Goal: Information Seeking & Learning: Learn about a topic

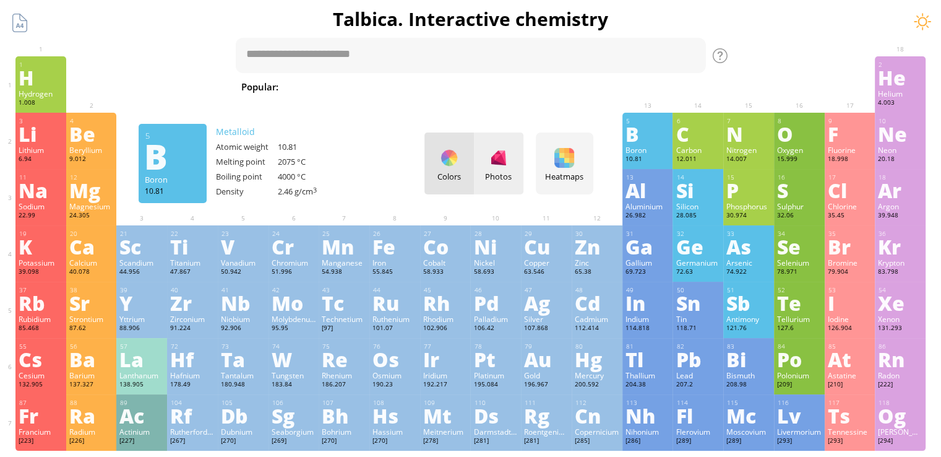
click at [520, 154] on div "Photos" at bounding box center [499, 163] width 50 height 62
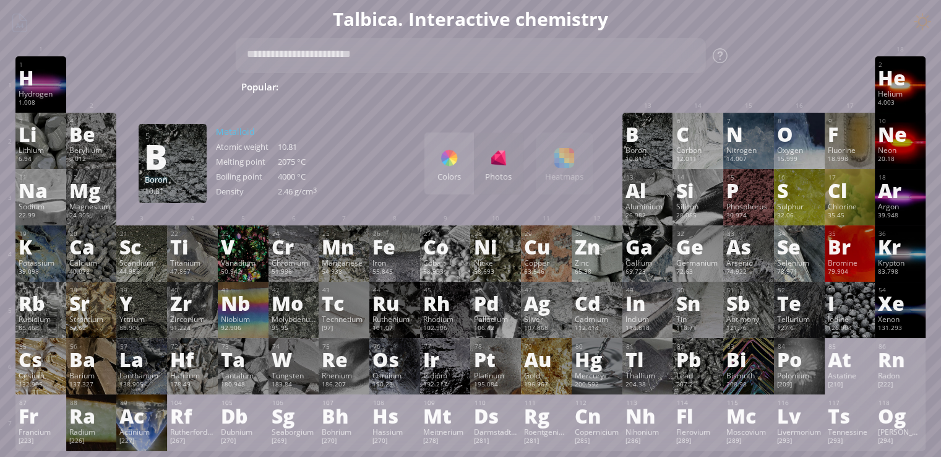
click at [453, 160] on div at bounding box center [449, 158] width 20 height 20
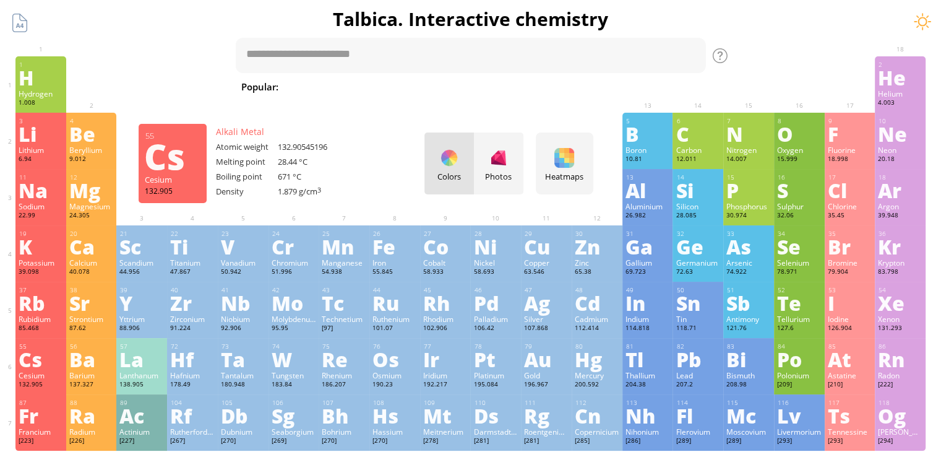
click at [39, 376] on div "Cesium" at bounding box center [41, 375] width 45 height 10
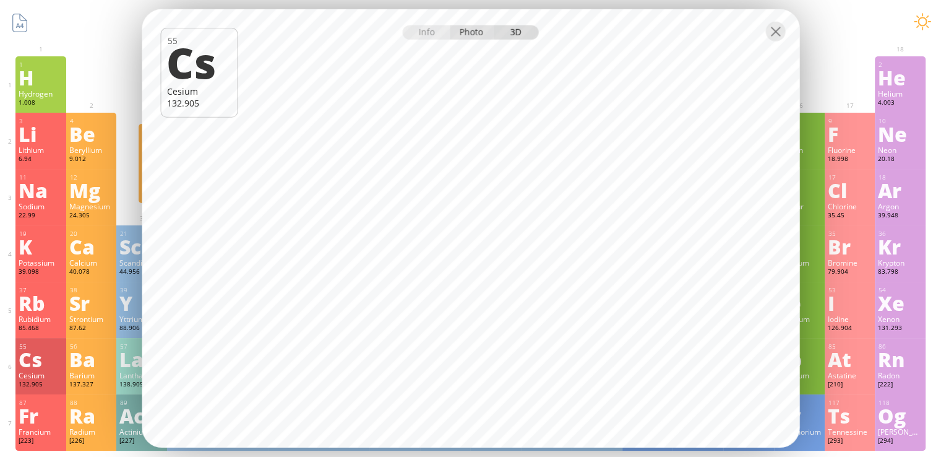
click at [481, 38] on div "Photo" at bounding box center [472, 32] width 45 height 14
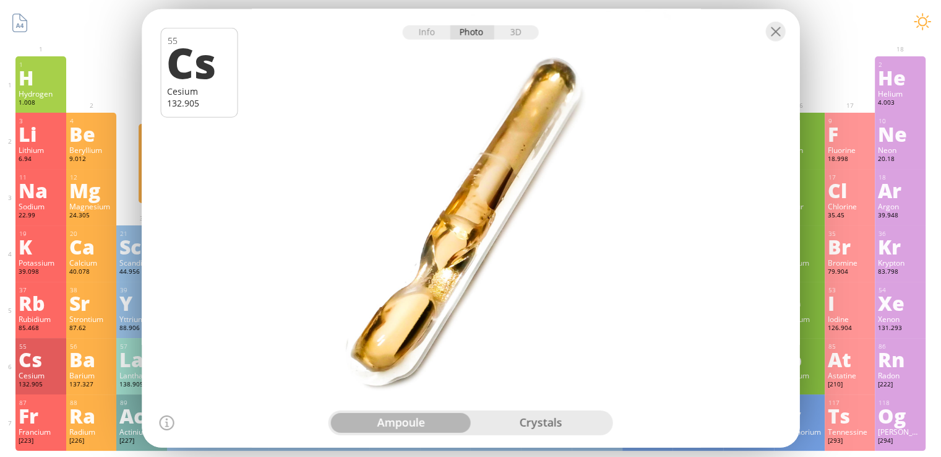
drag, startPoint x: 507, startPoint y: 163, endPoint x: 569, endPoint y: 194, distance: 68.9
click at [571, 191] on div at bounding box center [471, 228] width 665 height 443
drag, startPoint x: 537, startPoint y: 212, endPoint x: 456, endPoint y: 191, distance: 83.0
click at [457, 191] on div at bounding box center [471, 228] width 665 height 443
click at [527, 421] on div "crystals" at bounding box center [541, 423] width 140 height 20
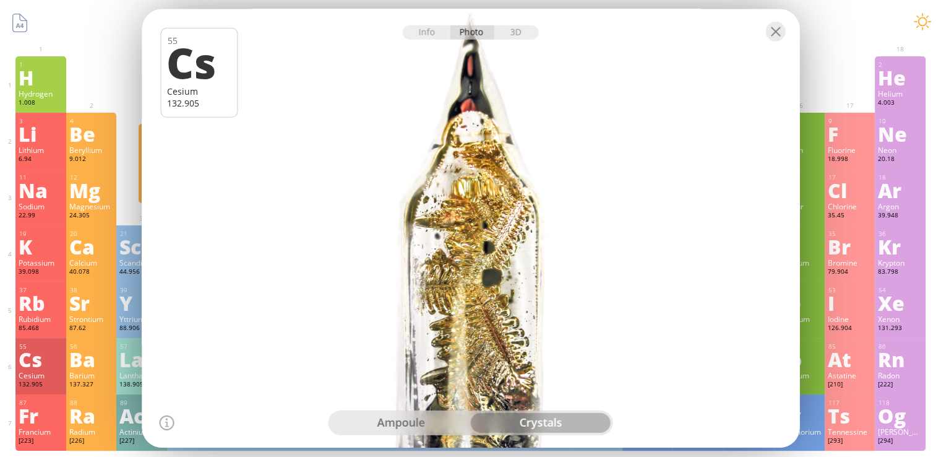
drag, startPoint x: 473, startPoint y: 305, endPoint x: 413, endPoint y: 296, distance: 60.1
click at [413, 296] on div at bounding box center [471, 228] width 665 height 443
click at [394, 418] on div "ampoule" at bounding box center [401, 423] width 140 height 20
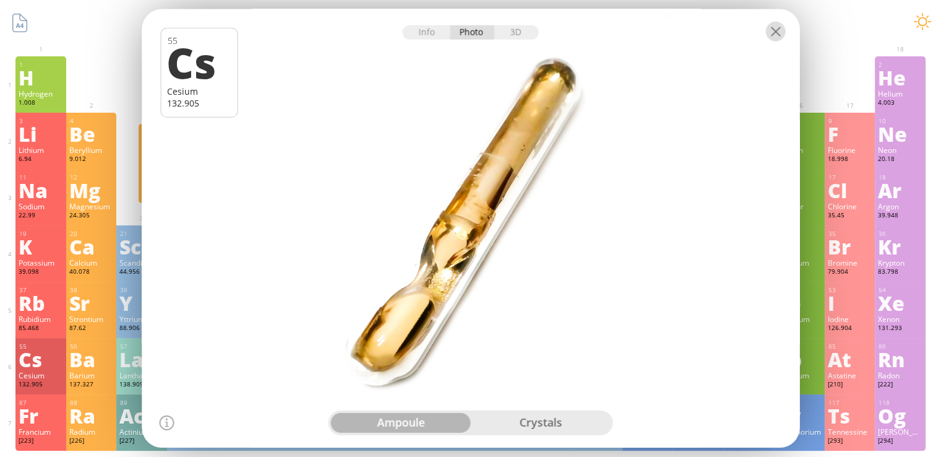
click at [782, 35] on div at bounding box center [776, 32] width 20 height 20
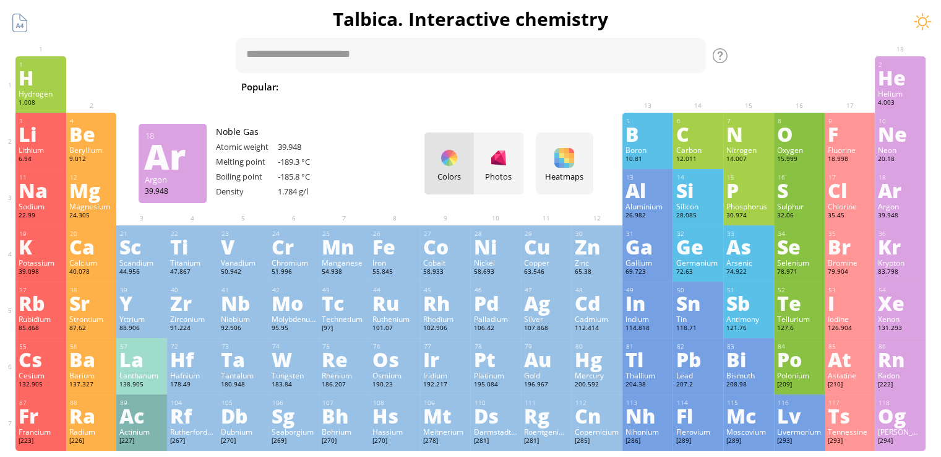
click at [891, 191] on div "Ar" at bounding box center [900, 190] width 45 height 20
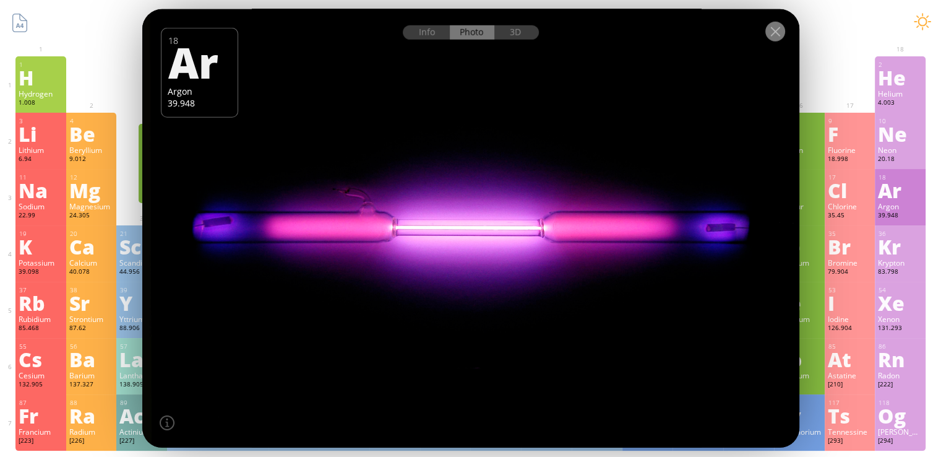
click at [774, 29] on div at bounding box center [776, 32] width 20 height 20
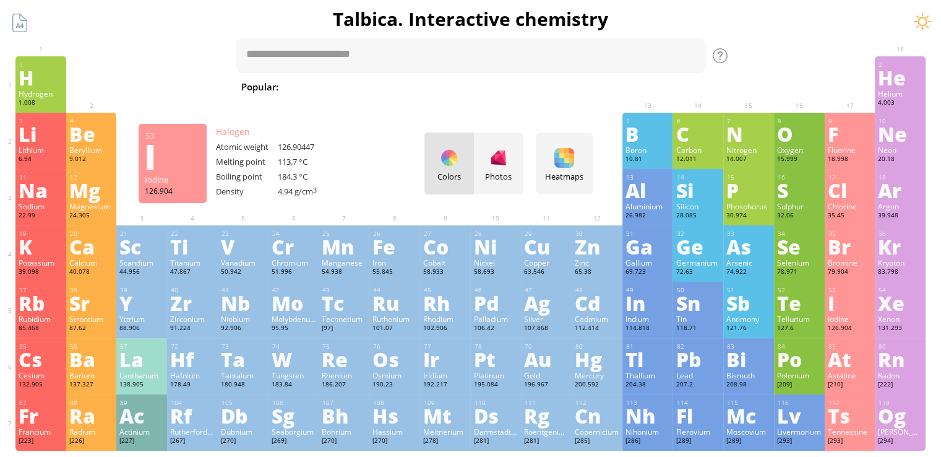
click at [849, 295] on div "I" at bounding box center [850, 303] width 45 height 20
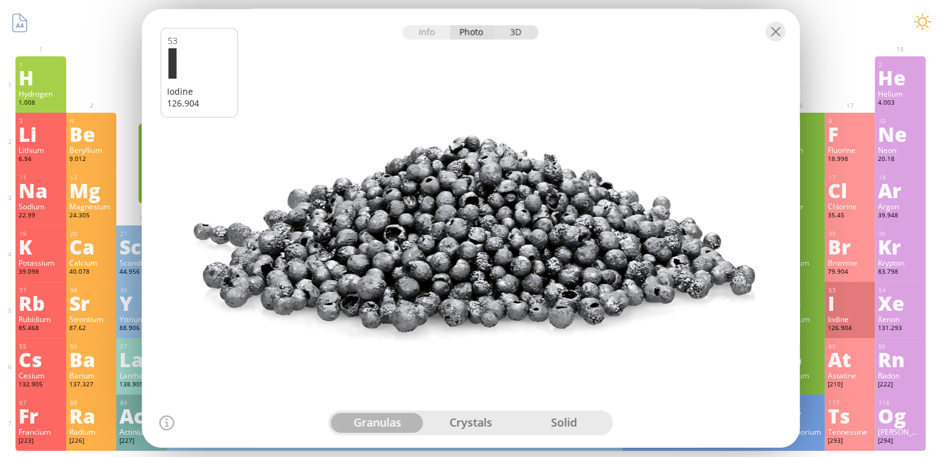
click at [515, 32] on div "3D" at bounding box center [516, 32] width 45 height 14
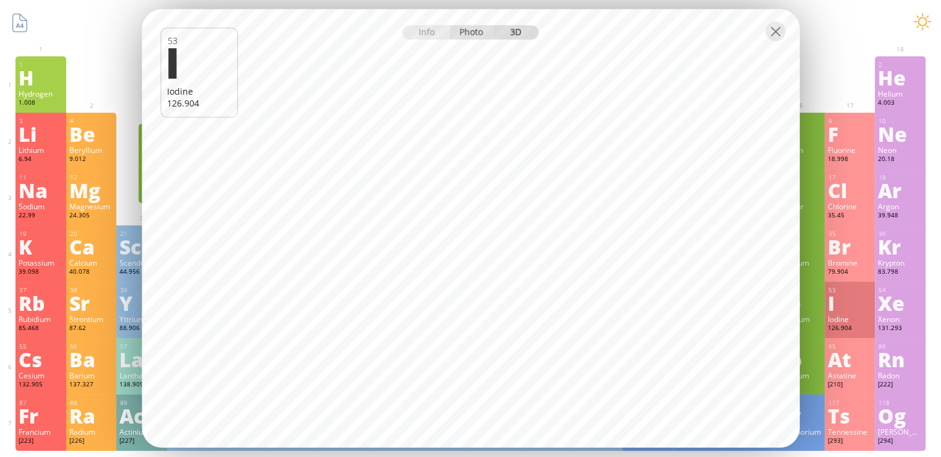
click at [465, 33] on div "Photo" at bounding box center [472, 32] width 45 height 14
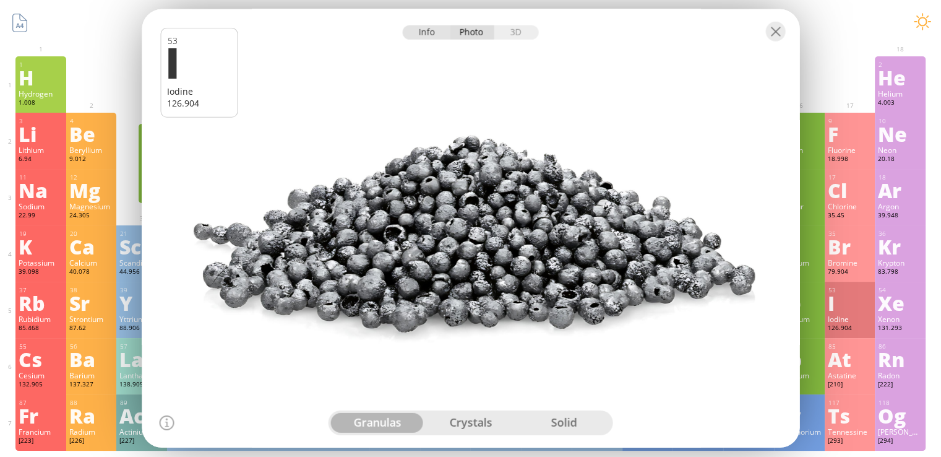
click at [429, 34] on div "Info" at bounding box center [427, 32] width 48 height 14
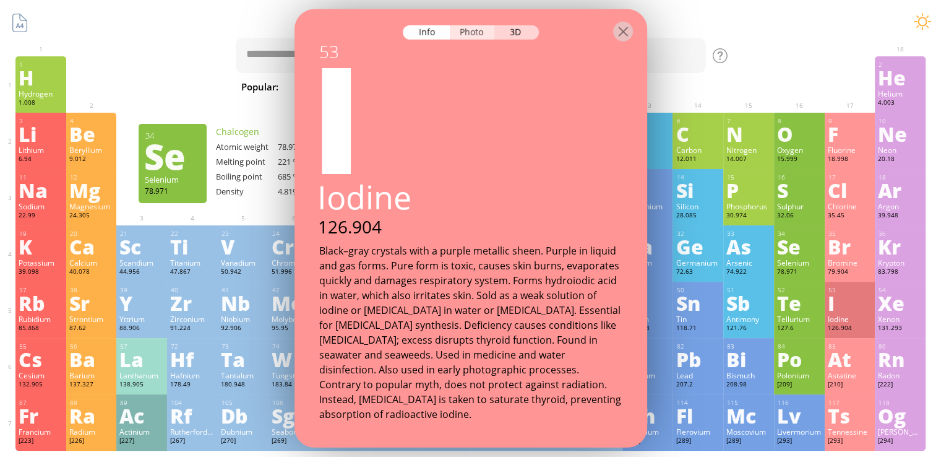
click at [478, 33] on div "Photo" at bounding box center [472, 32] width 45 height 14
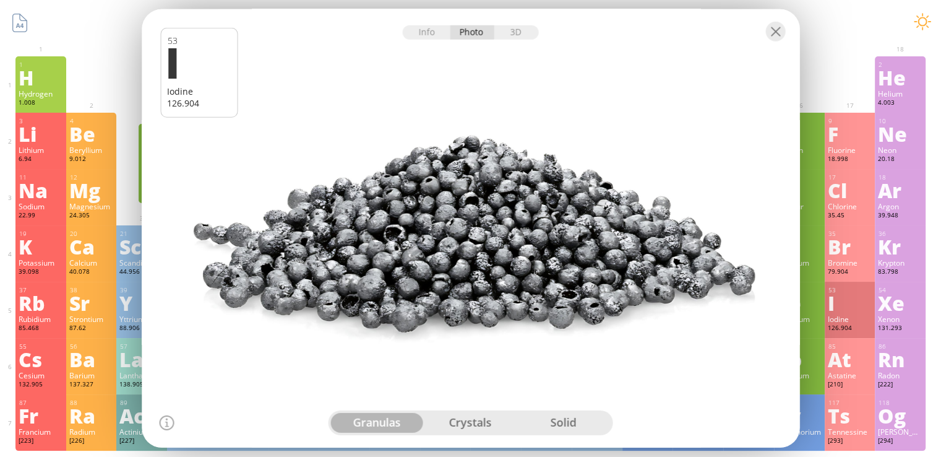
click at [492, 418] on div "crystals" at bounding box center [470, 423] width 93 height 20
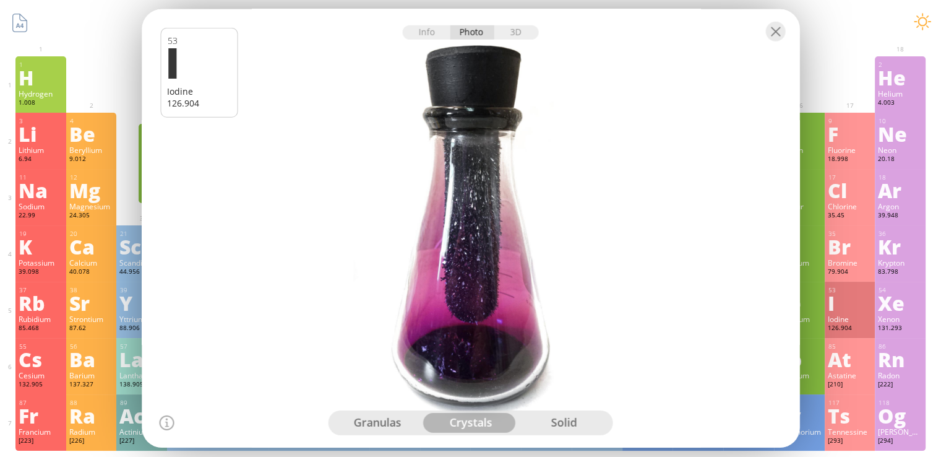
click at [562, 421] on div "solid" at bounding box center [563, 423] width 93 height 20
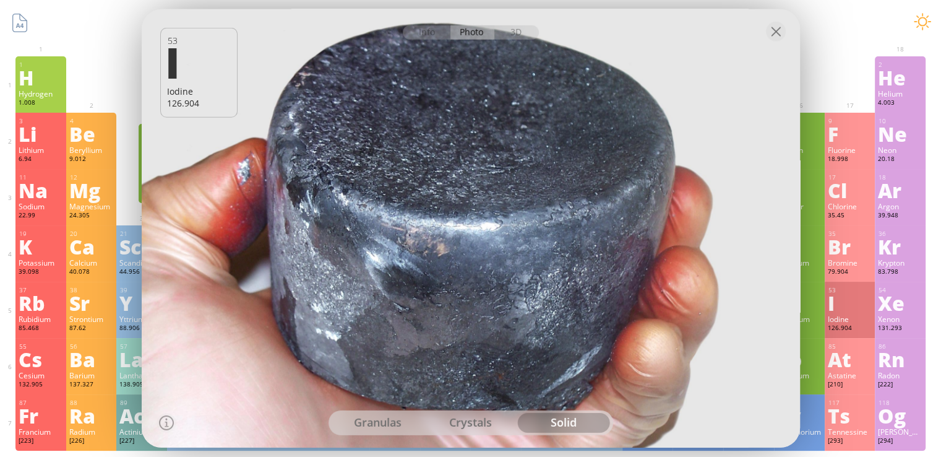
click at [489, 422] on div "crystals" at bounding box center [470, 423] width 93 height 20
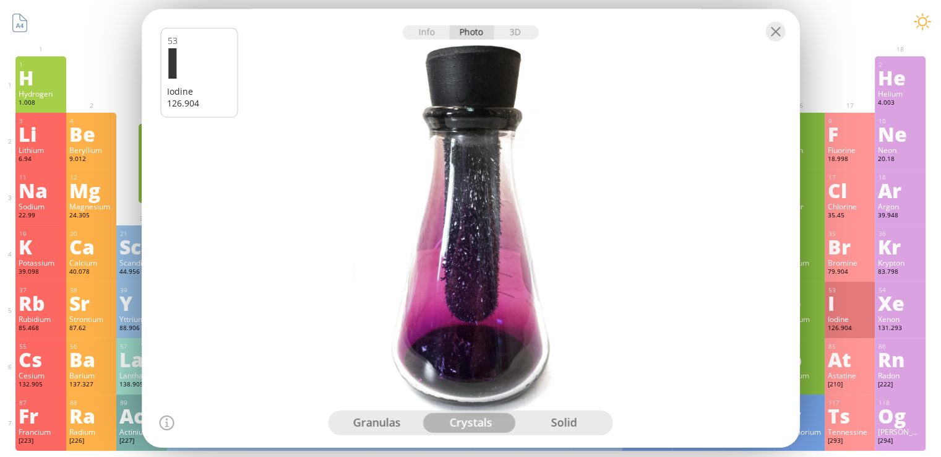
click at [563, 418] on div "solid" at bounding box center [563, 423] width 93 height 20
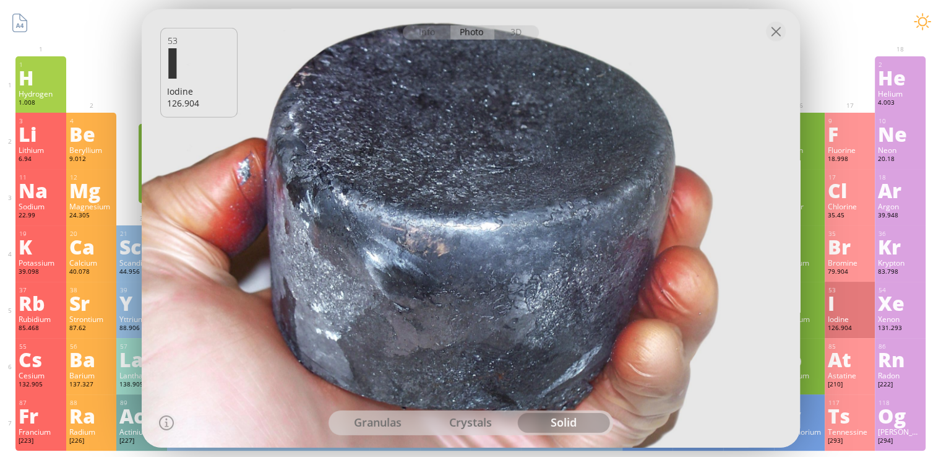
click at [480, 420] on div "crystals" at bounding box center [470, 423] width 93 height 20
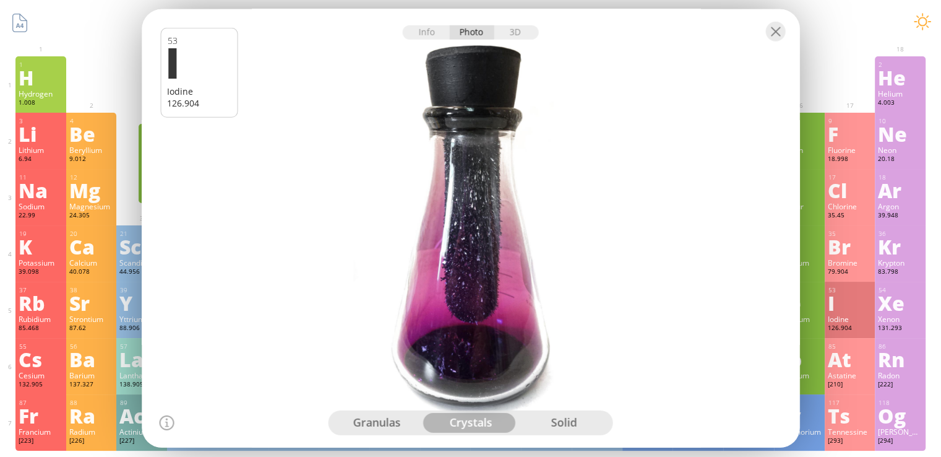
click at [379, 422] on div "granulas" at bounding box center [377, 423] width 93 height 20
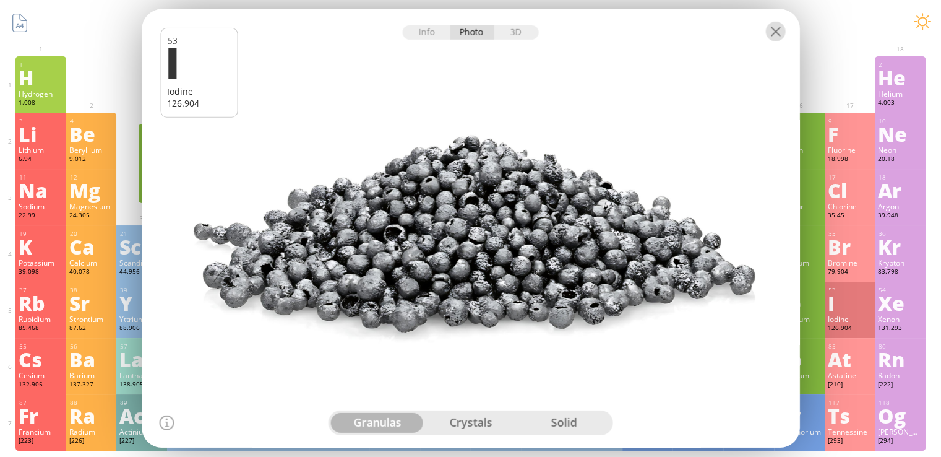
click at [782, 28] on div at bounding box center [776, 32] width 20 height 20
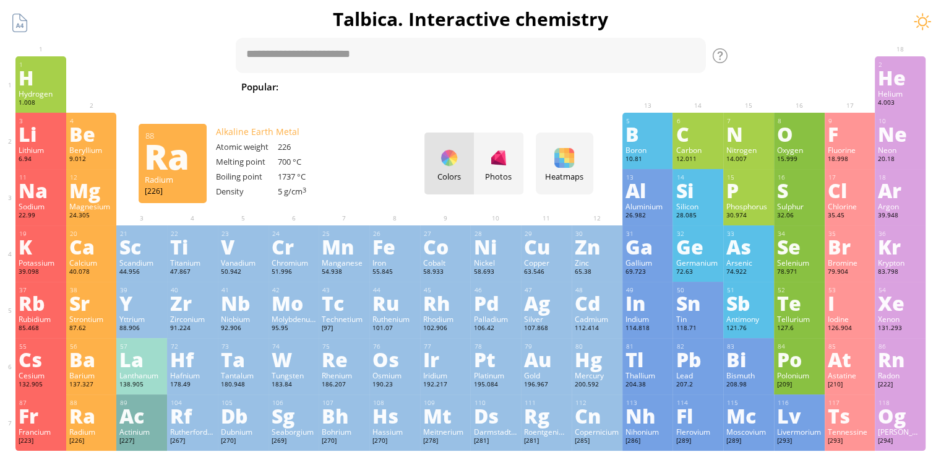
click at [84, 414] on div "Ra" at bounding box center [91, 415] width 45 height 20
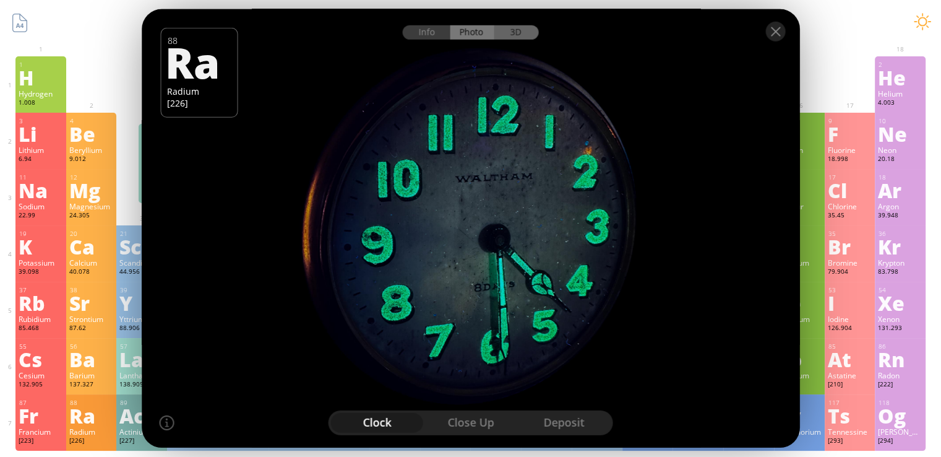
click at [510, 27] on div "3D" at bounding box center [516, 32] width 45 height 14
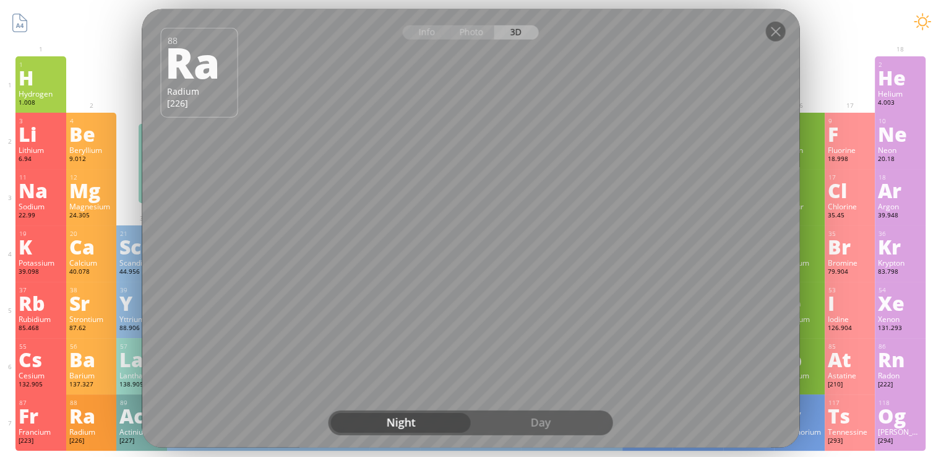
click at [549, 423] on div "Day" at bounding box center [541, 423] width 140 height 20
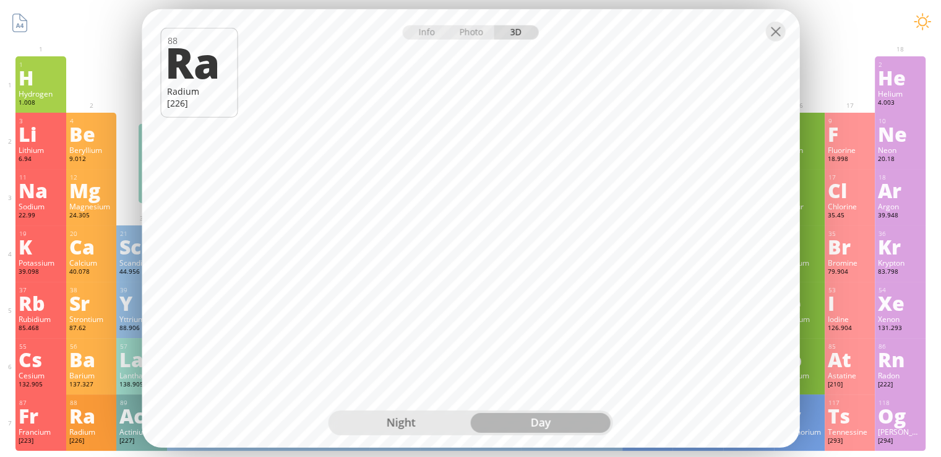
click at [405, 423] on div "Night" at bounding box center [401, 423] width 140 height 20
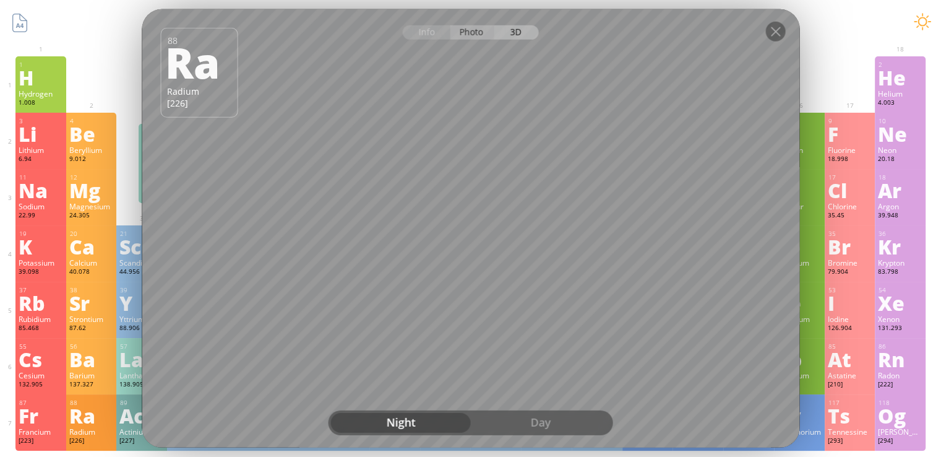
click at [485, 34] on div "Photo" at bounding box center [472, 32] width 45 height 14
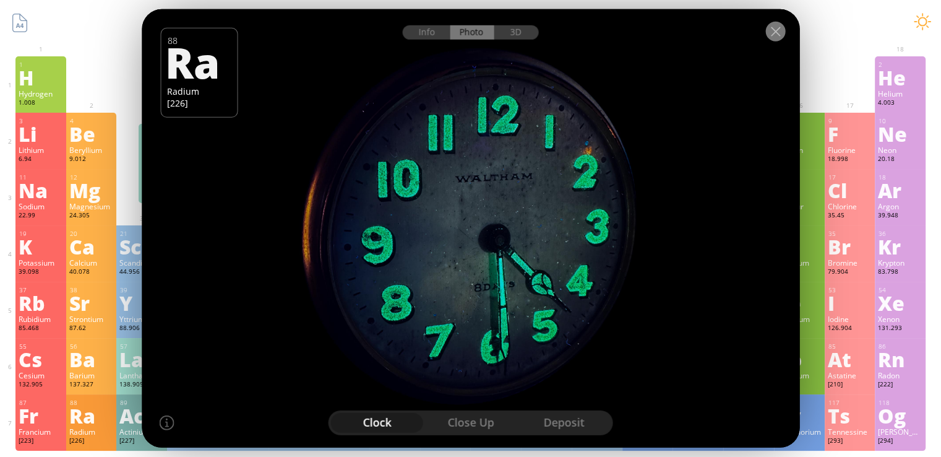
click at [774, 37] on div at bounding box center [776, 32] width 20 height 20
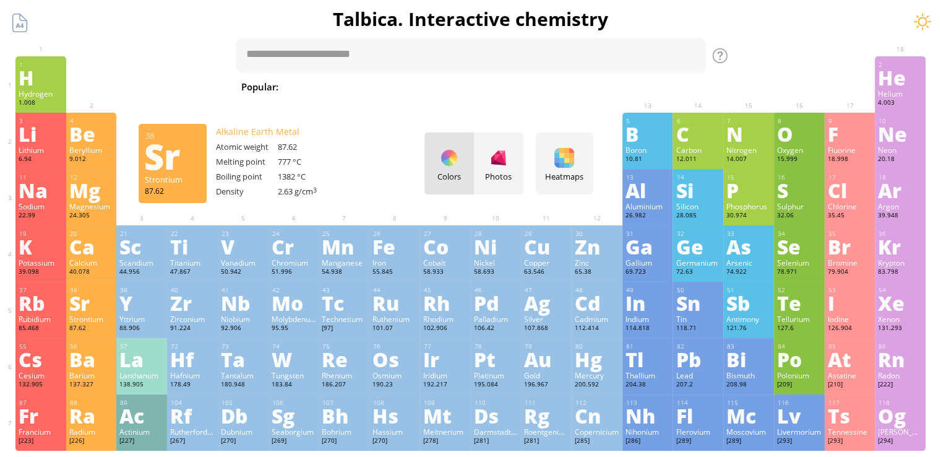
click at [92, 303] on div "Sr" at bounding box center [91, 303] width 45 height 20
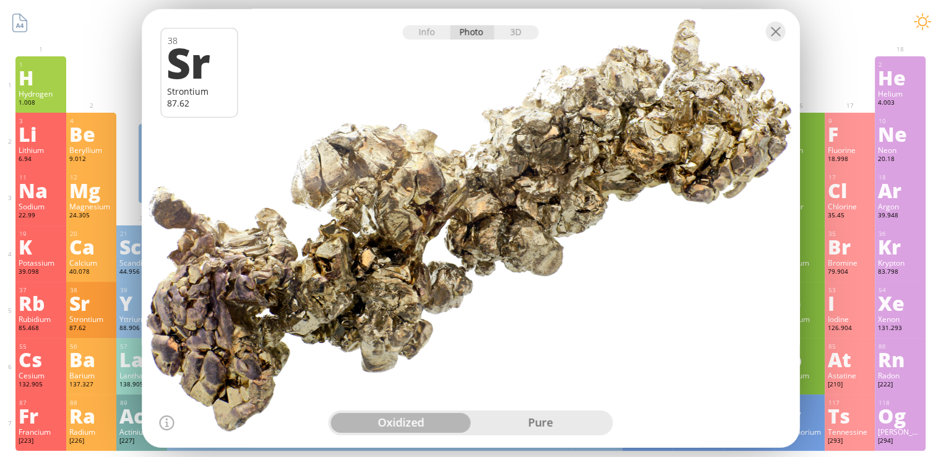
click at [505, 30] on div "3D" at bounding box center [516, 32] width 45 height 14
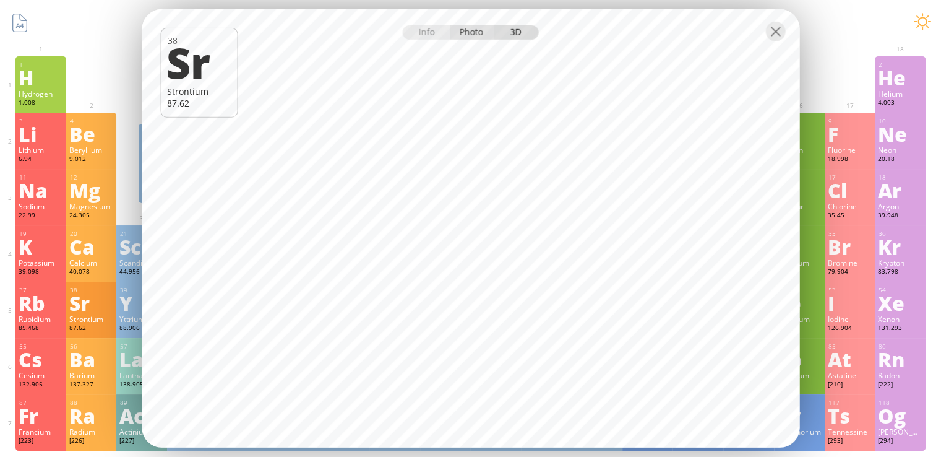
click at [479, 35] on div "Photo" at bounding box center [472, 32] width 45 height 14
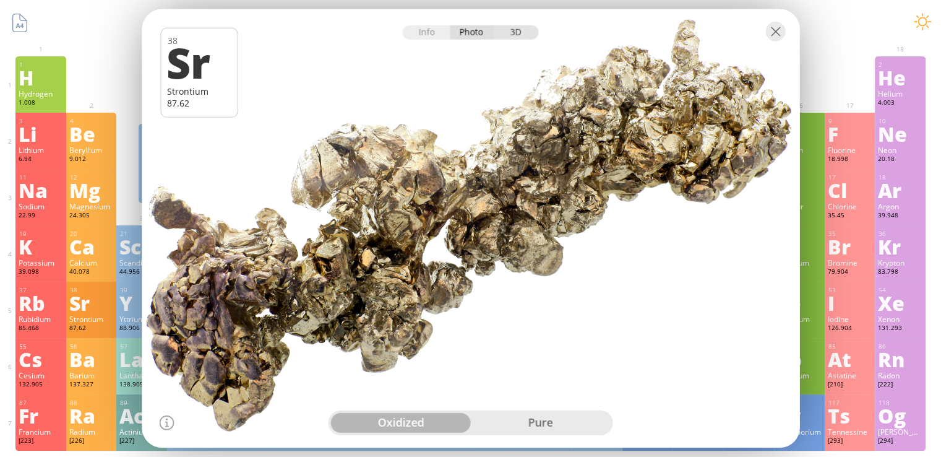
click at [501, 35] on div "3D" at bounding box center [516, 32] width 45 height 14
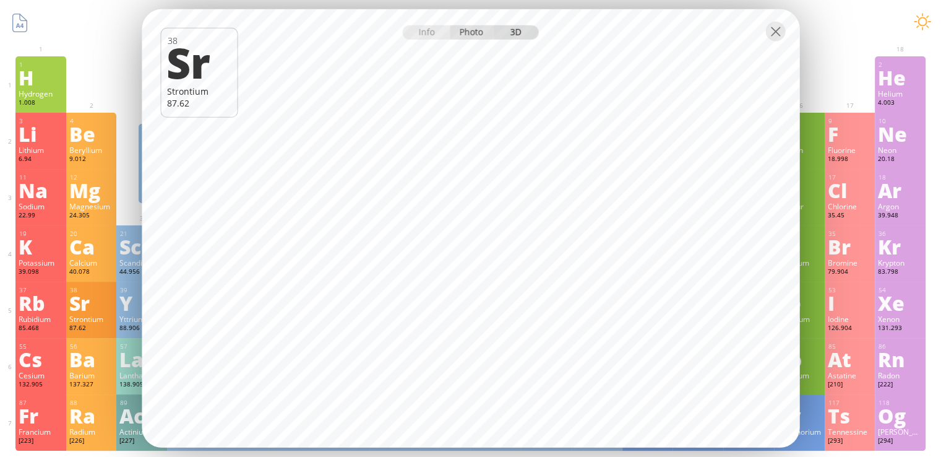
click at [479, 30] on div "Photo" at bounding box center [472, 32] width 45 height 14
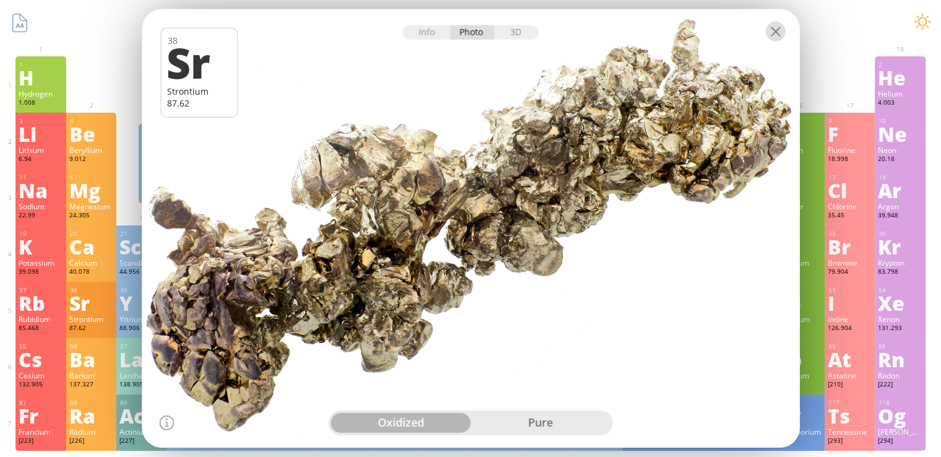
click at [778, 32] on div at bounding box center [776, 32] width 20 height 20
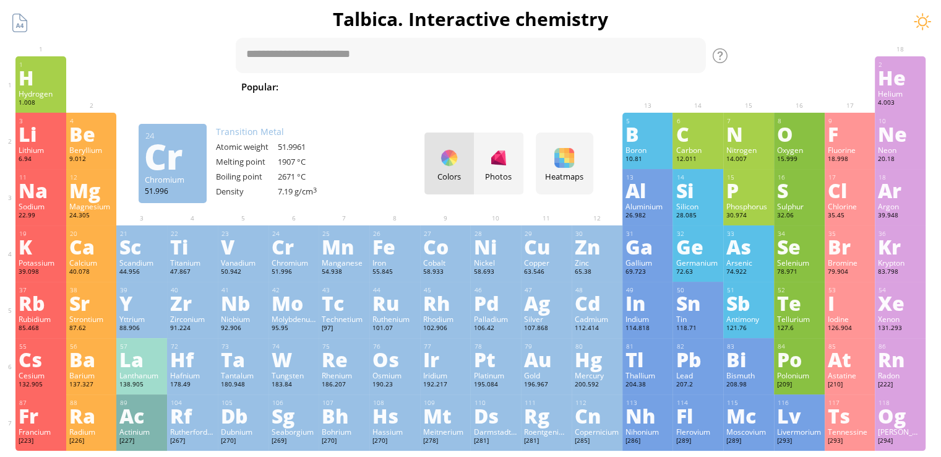
click at [304, 244] on div "Cr" at bounding box center [294, 246] width 45 height 20
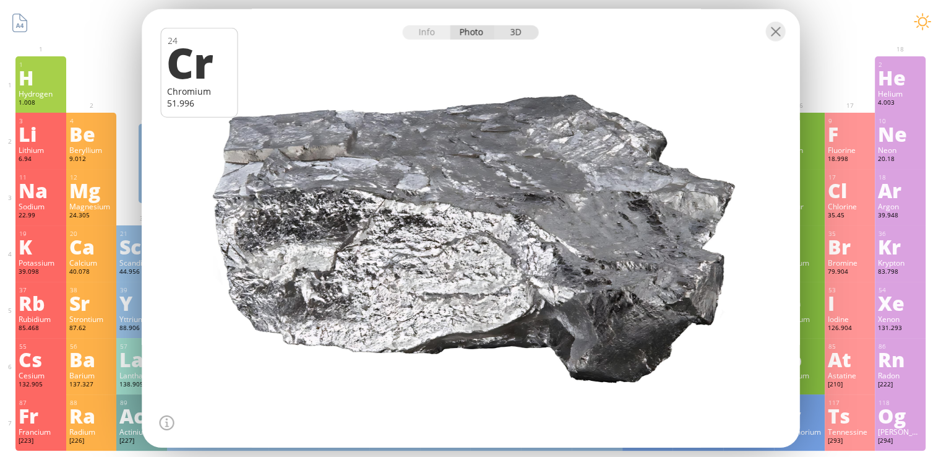
click at [508, 38] on div "3D" at bounding box center [516, 32] width 45 height 14
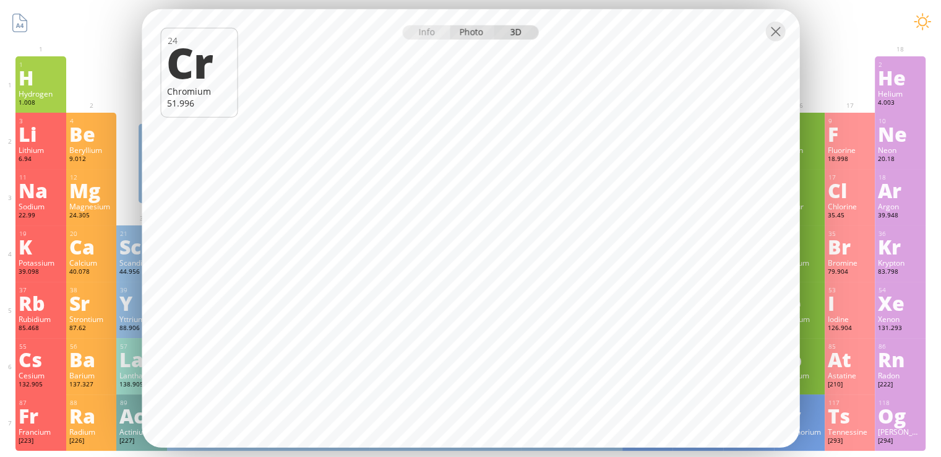
click at [479, 37] on div "Photo" at bounding box center [472, 32] width 45 height 14
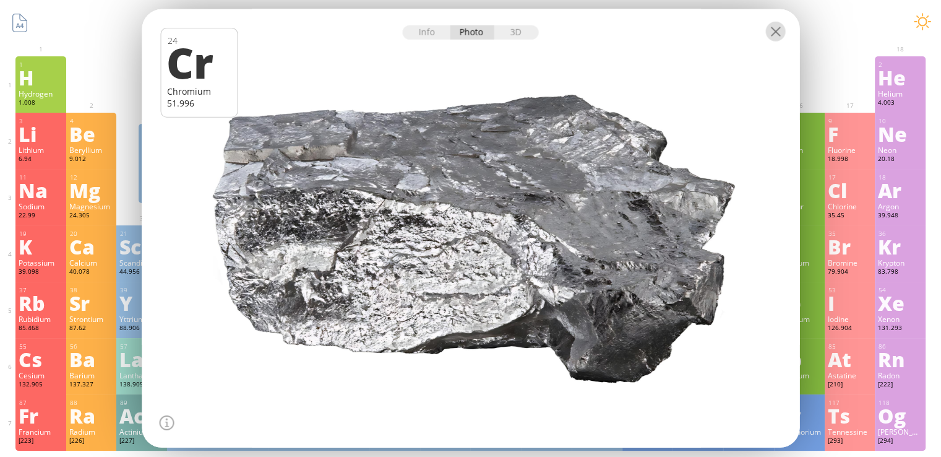
click at [776, 34] on div at bounding box center [776, 32] width 20 height 20
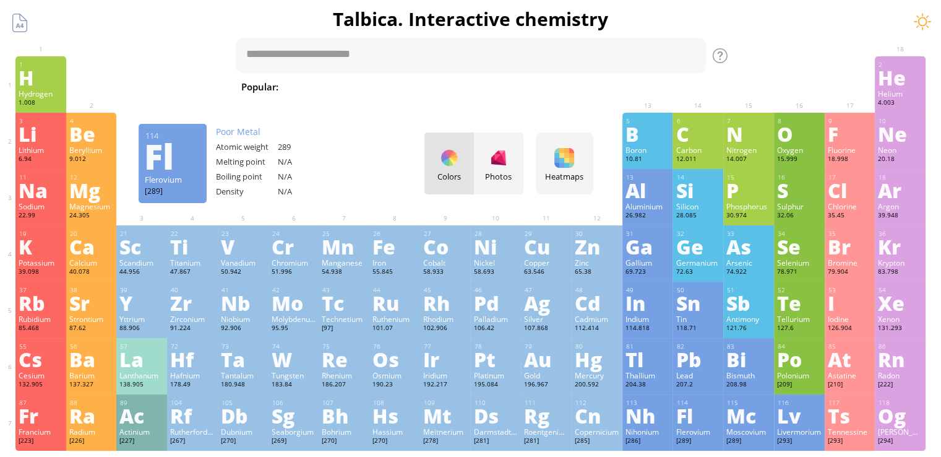
click at [707, 419] on div "Fl" at bounding box center [698, 415] width 45 height 20
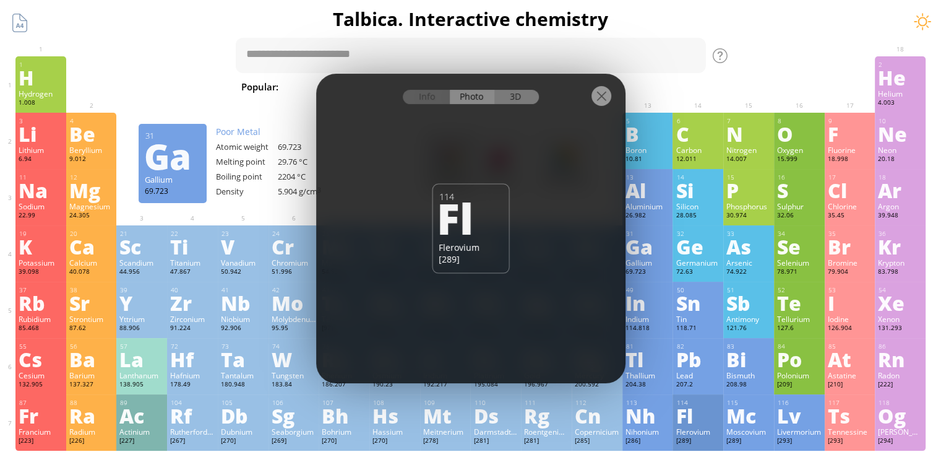
click at [528, 100] on div "3D" at bounding box center [516, 97] width 45 height 14
click at [424, 90] on div "Info" at bounding box center [427, 97] width 48 height 14
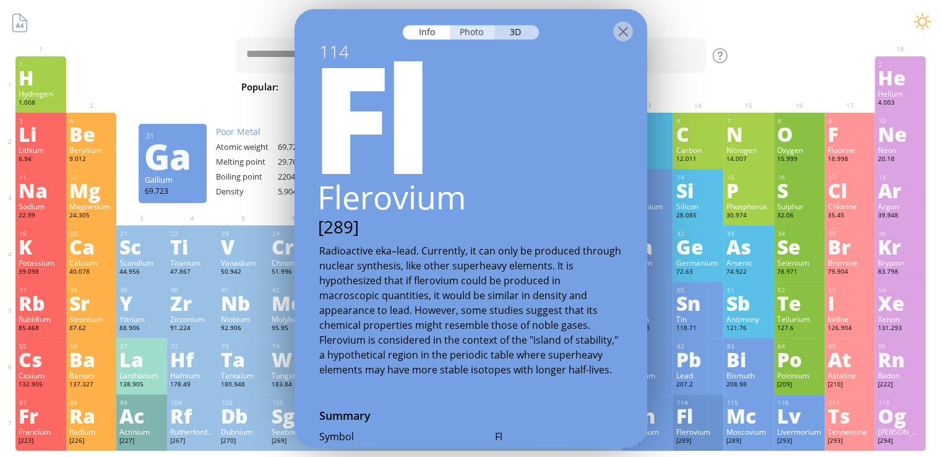
click at [465, 29] on div "Photo" at bounding box center [472, 32] width 45 height 14
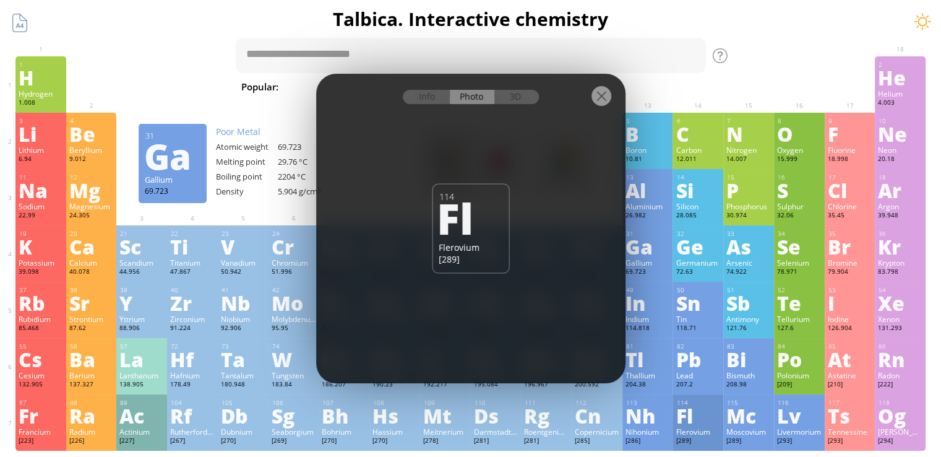
click at [532, 105] on div at bounding box center [470, 95] width 309 height 43
click at [520, 98] on div "3D" at bounding box center [516, 97] width 45 height 14
click at [468, 98] on div "Photo" at bounding box center [472, 97] width 45 height 14
click at [598, 97] on div at bounding box center [602, 96] width 20 height 20
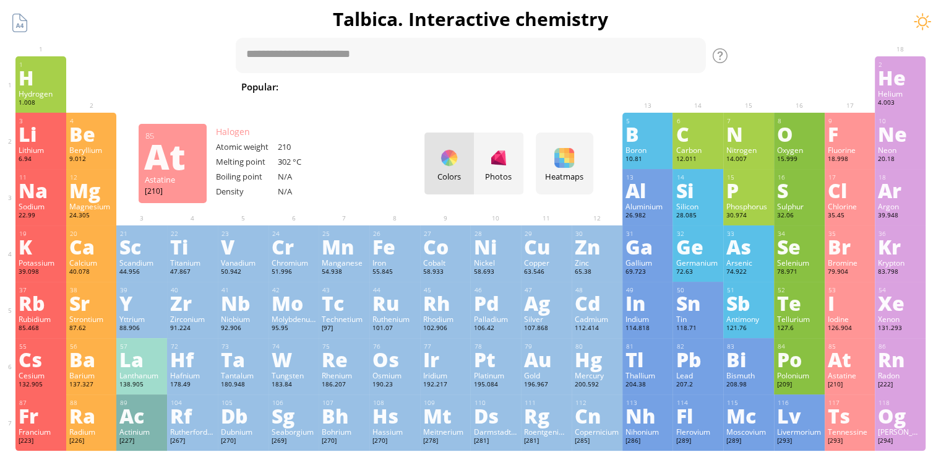
click at [849, 361] on div "At" at bounding box center [850, 359] width 45 height 20
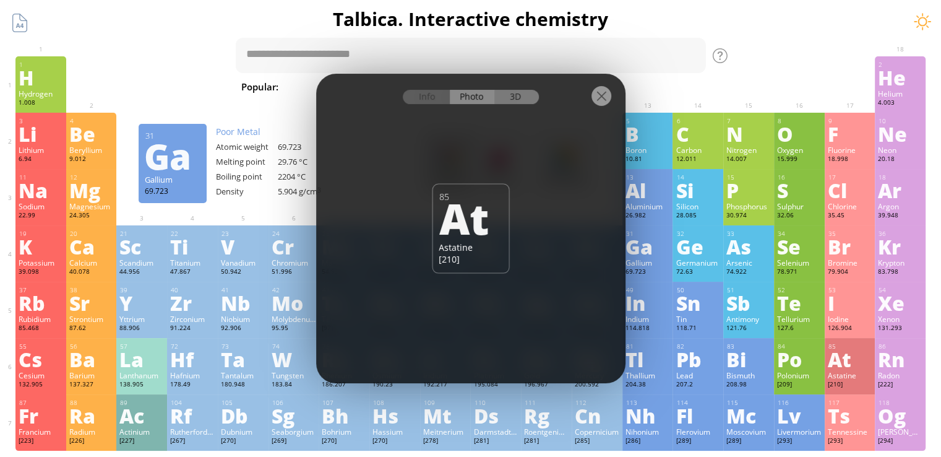
click at [520, 101] on div "3D" at bounding box center [516, 97] width 45 height 14
click at [424, 92] on div "Info" at bounding box center [427, 97] width 48 height 14
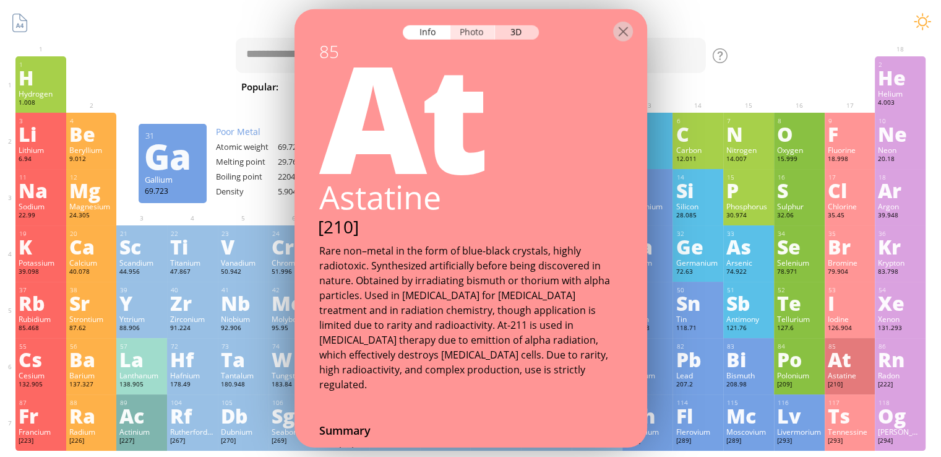
click at [470, 32] on div "Photo" at bounding box center [472, 32] width 45 height 14
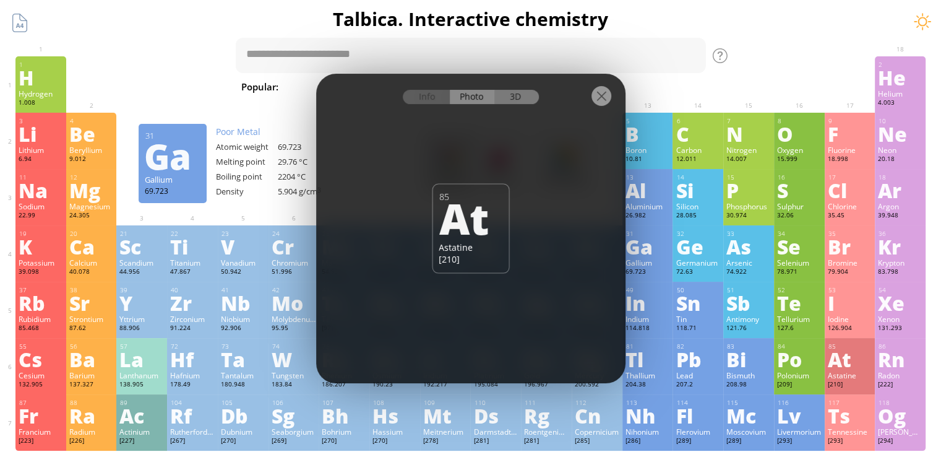
click at [519, 101] on div "3D" at bounding box center [516, 97] width 45 height 14
click at [483, 98] on div "Photo" at bounding box center [472, 97] width 45 height 14
click at [605, 95] on div at bounding box center [602, 96] width 20 height 20
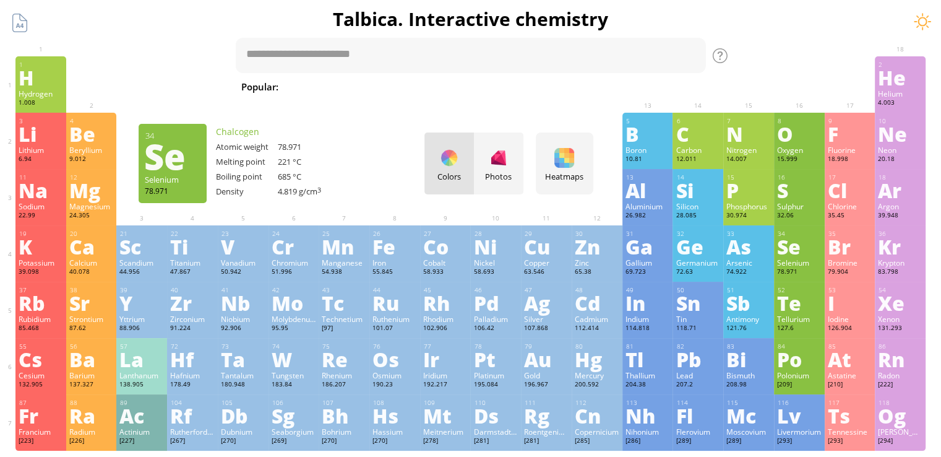
click at [801, 244] on div "Se" at bounding box center [799, 246] width 45 height 20
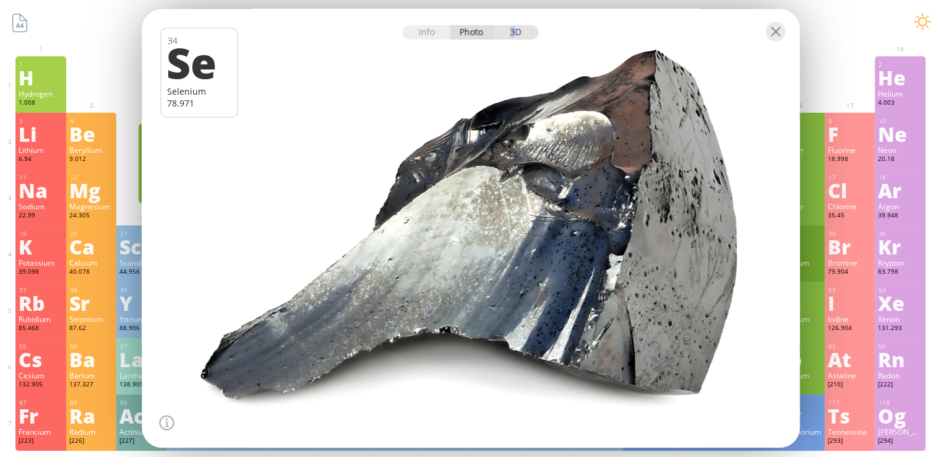
click at [512, 27] on div "3D" at bounding box center [516, 32] width 45 height 14
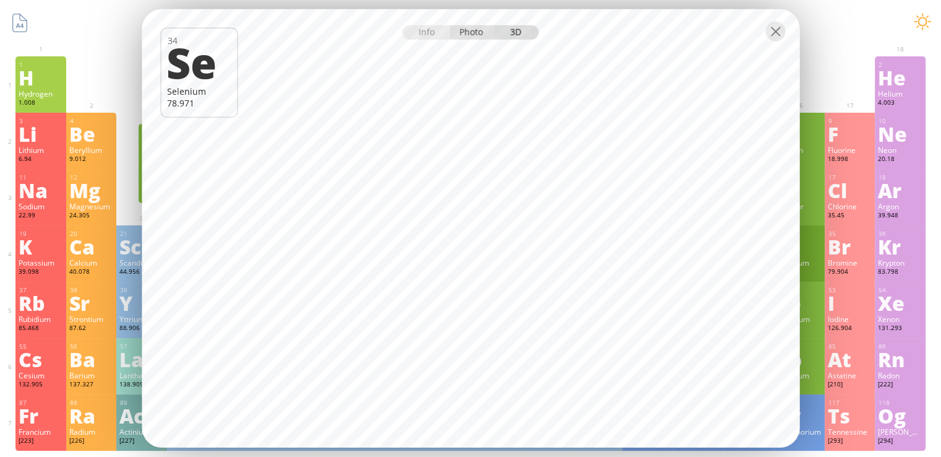
click at [465, 38] on div "Photo" at bounding box center [472, 32] width 45 height 14
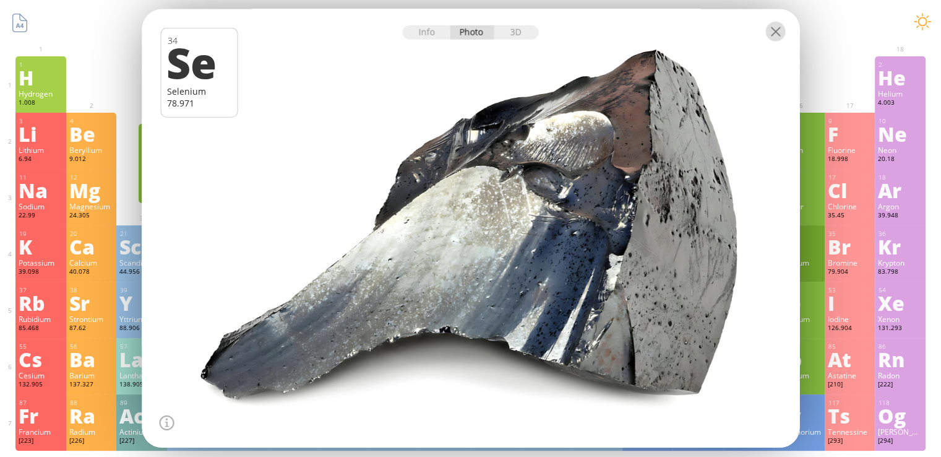
click at [769, 36] on div at bounding box center [776, 32] width 20 height 20
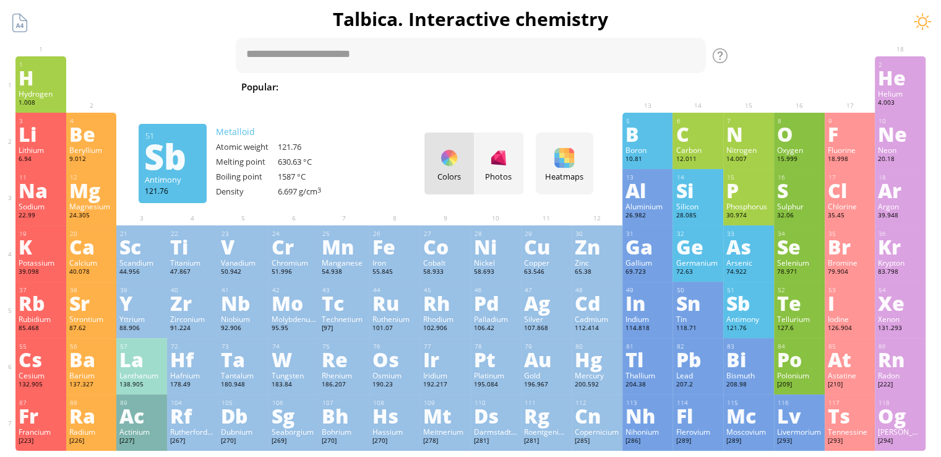
click at [765, 318] on div "Antimony" at bounding box center [749, 319] width 45 height 10
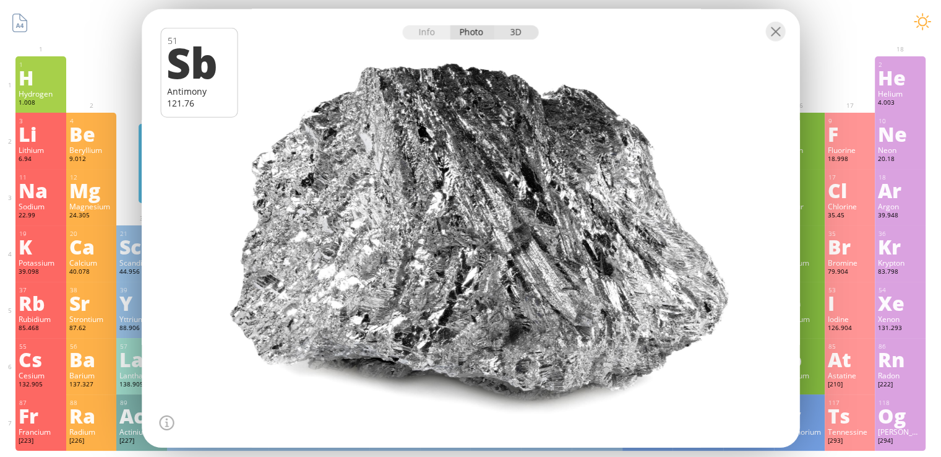
click at [505, 33] on div "3D" at bounding box center [516, 32] width 45 height 14
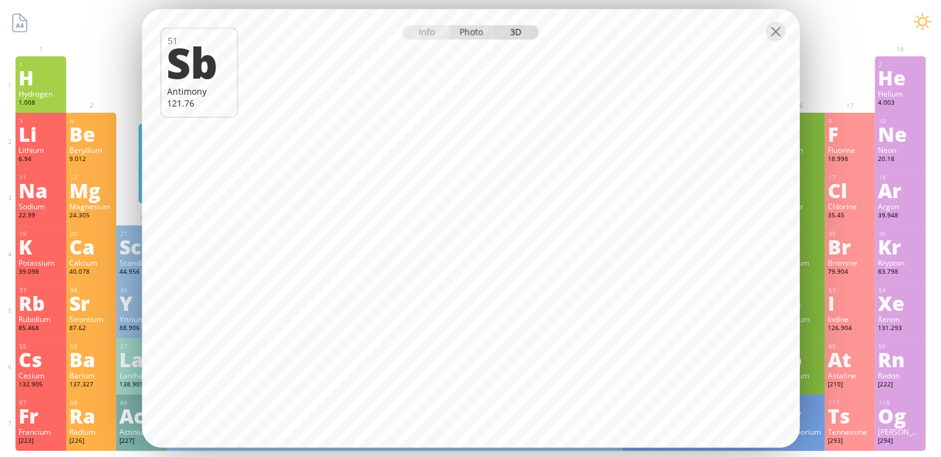
click at [480, 36] on div "Photo" at bounding box center [472, 32] width 45 height 14
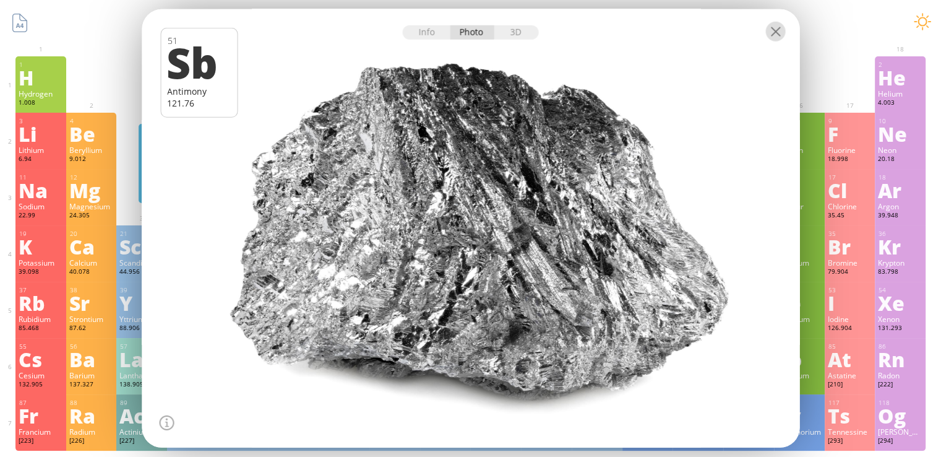
click at [777, 32] on div at bounding box center [776, 32] width 20 height 20
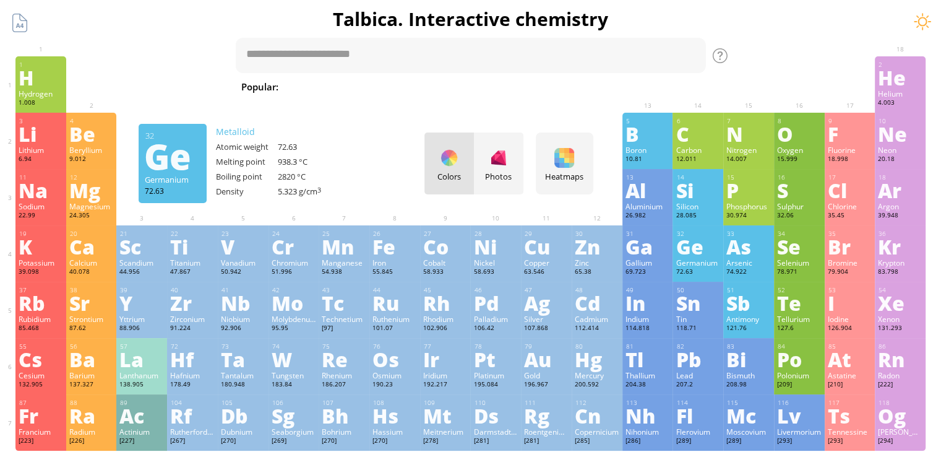
click at [711, 247] on div "Ge" at bounding box center [698, 246] width 45 height 20
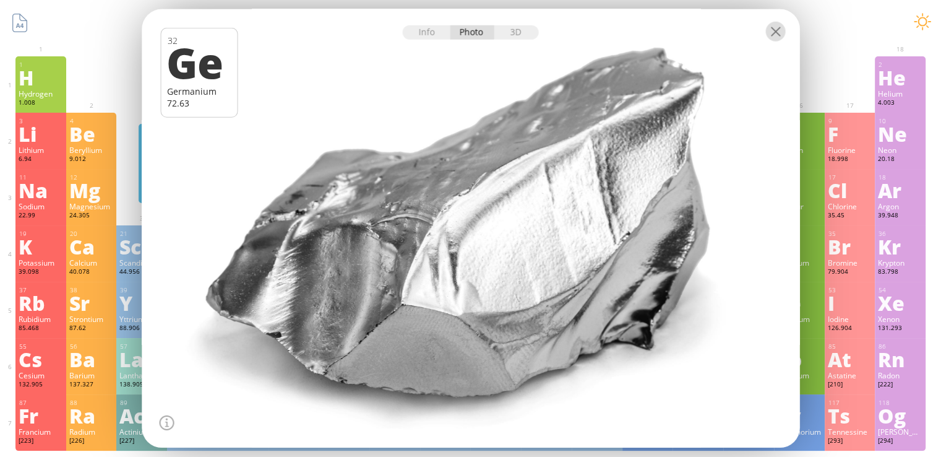
click at [781, 22] on div at bounding box center [776, 32] width 20 height 20
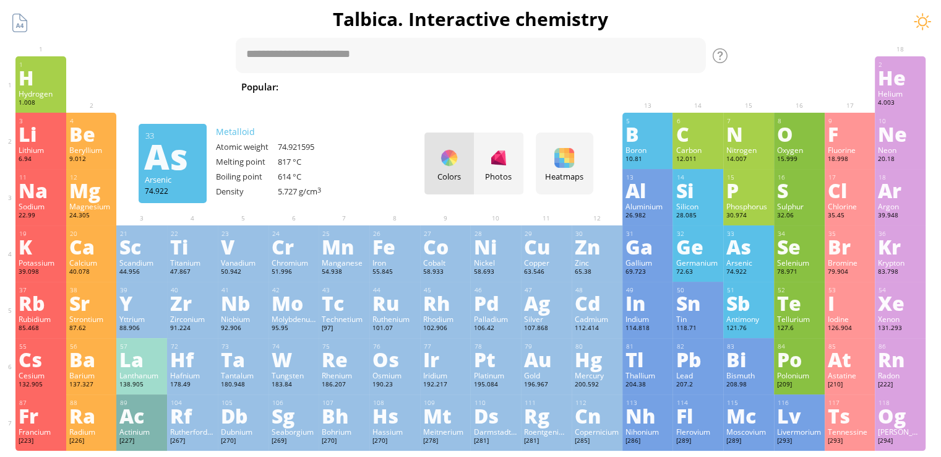
click at [760, 256] on div "As" at bounding box center [749, 246] width 45 height 20
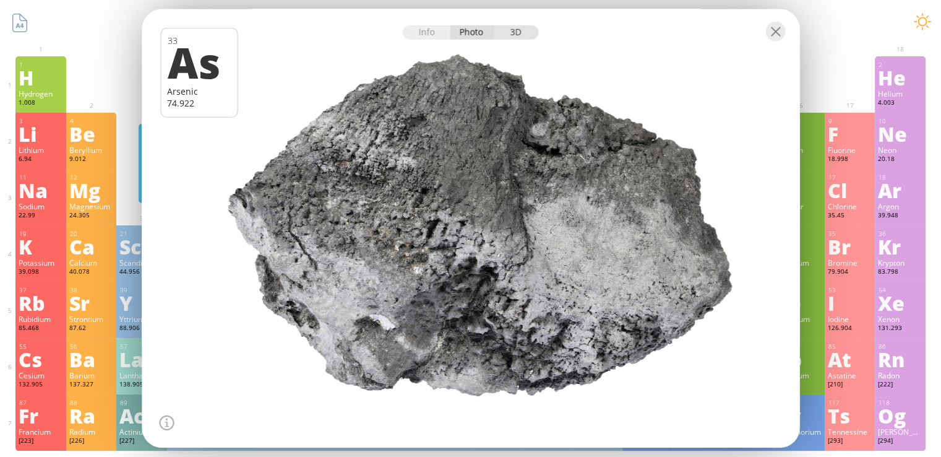
click at [515, 33] on div "3D" at bounding box center [516, 32] width 45 height 14
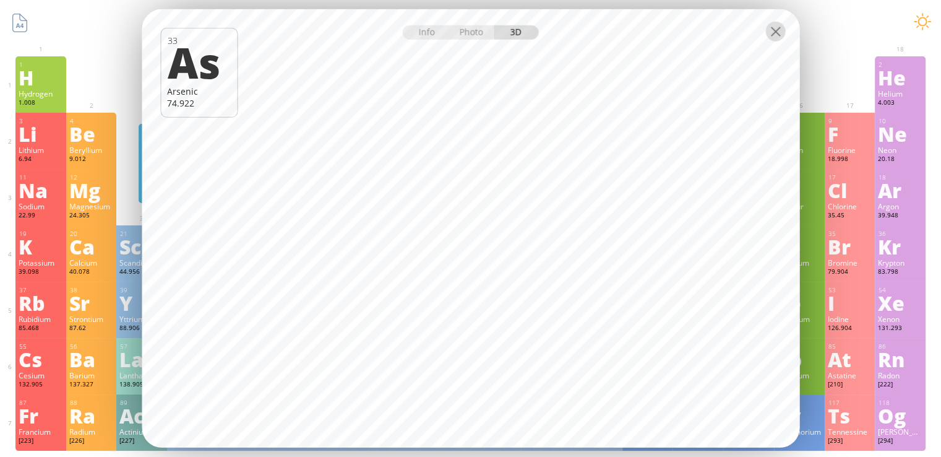
click at [775, 32] on div at bounding box center [776, 32] width 20 height 20
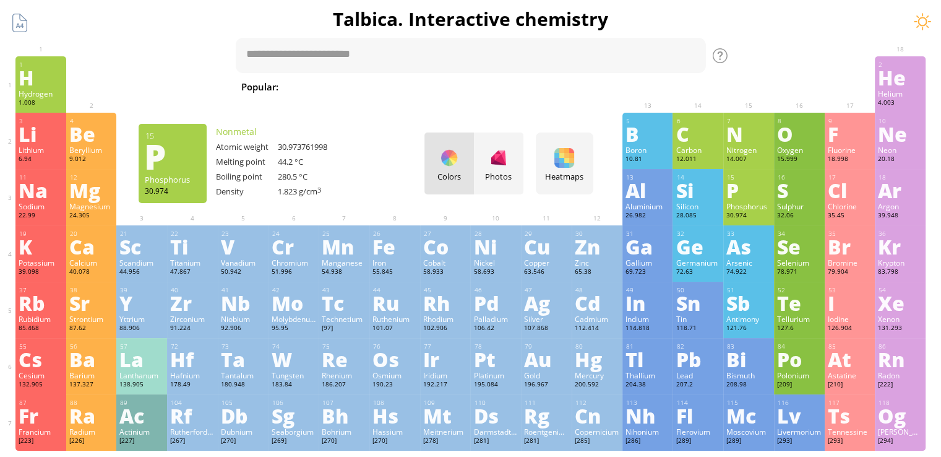
click at [754, 202] on div "Phosphorus" at bounding box center [749, 206] width 45 height 10
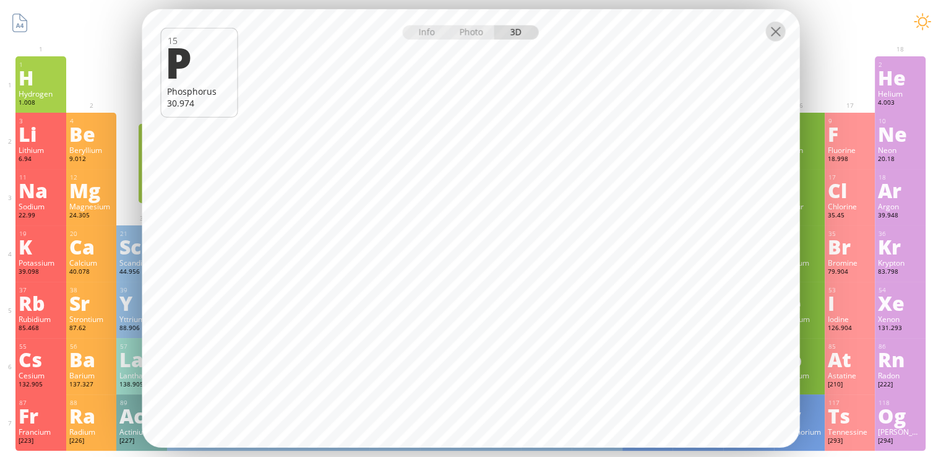
click at [779, 40] on div at bounding box center [776, 32] width 20 height 20
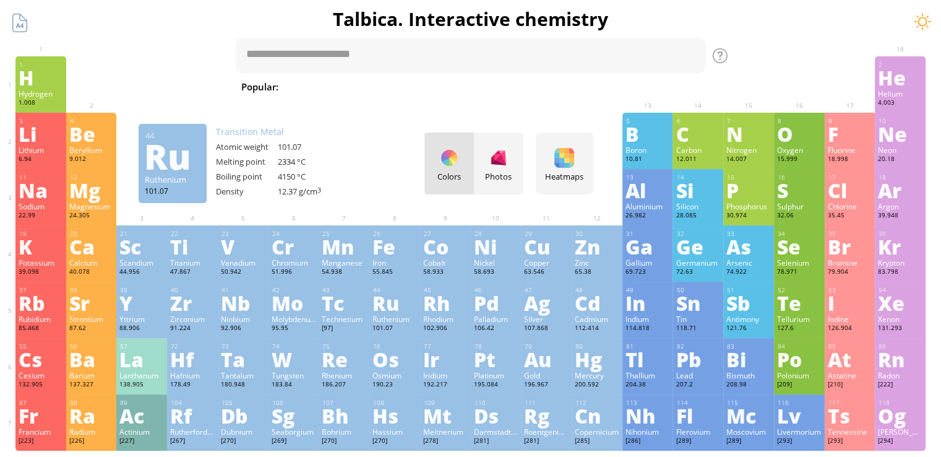
click at [391, 293] on div "Ru" at bounding box center [395, 303] width 45 height 20
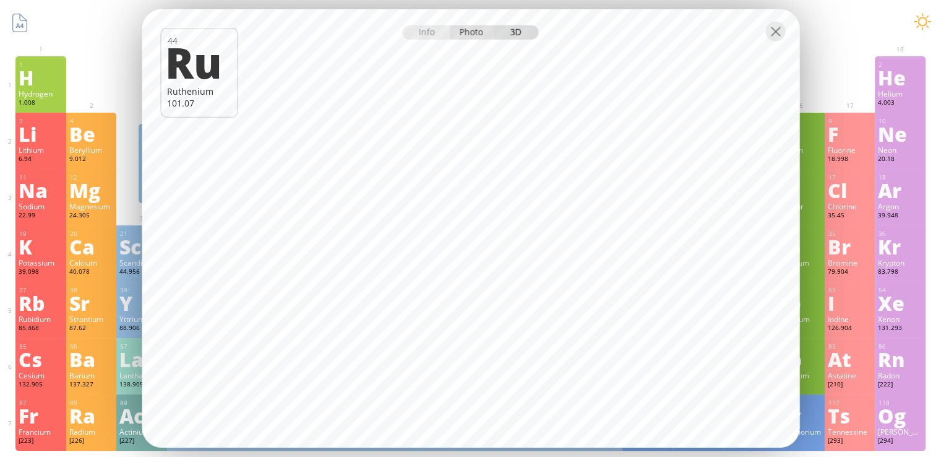
click at [478, 28] on div "Photo" at bounding box center [472, 32] width 45 height 14
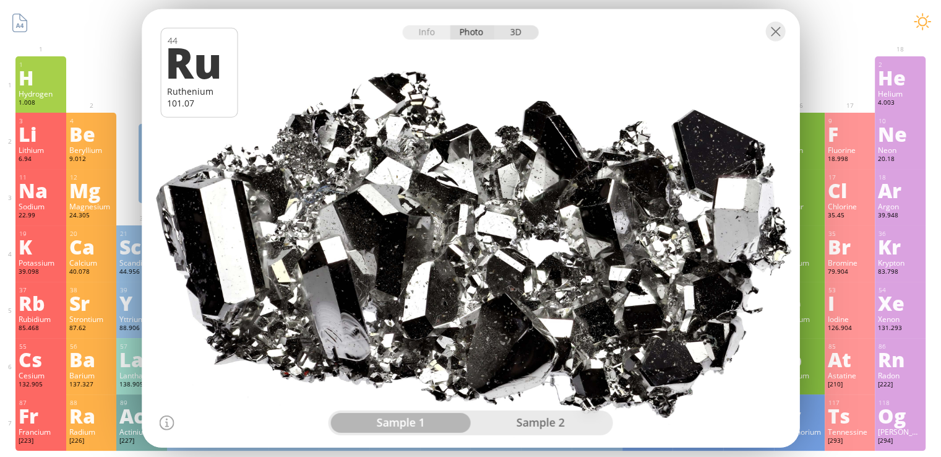
click at [517, 34] on div "3D" at bounding box center [516, 32] width 45 height 14
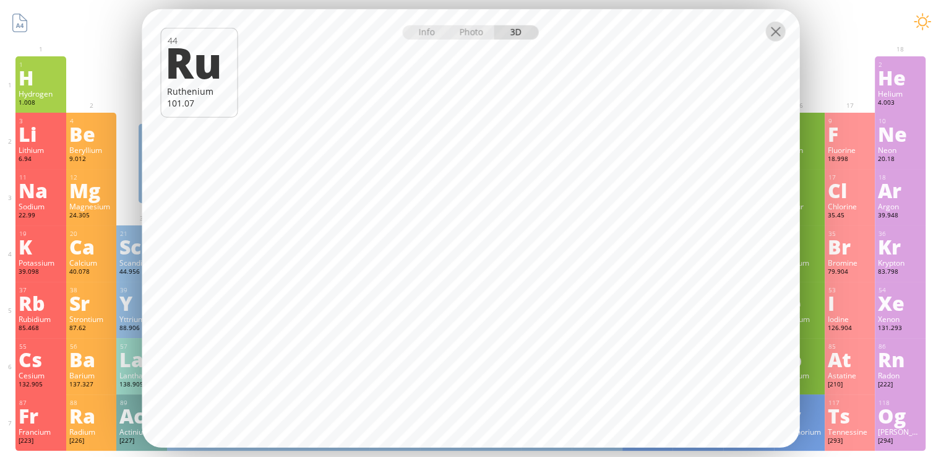
click at [785, 37] on div at bounding box center [776, 32] width 20 height 20
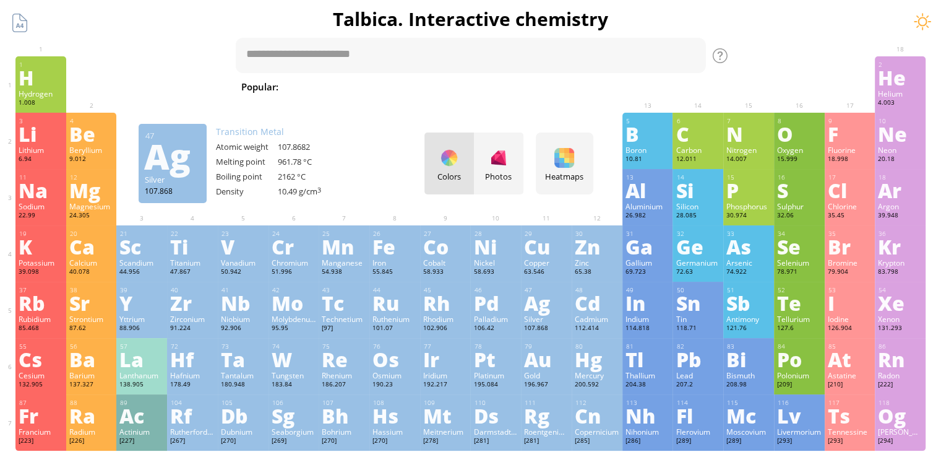
click at [548, 313] on div "Ag" at bounding box center [546, 303] width 45 height 20
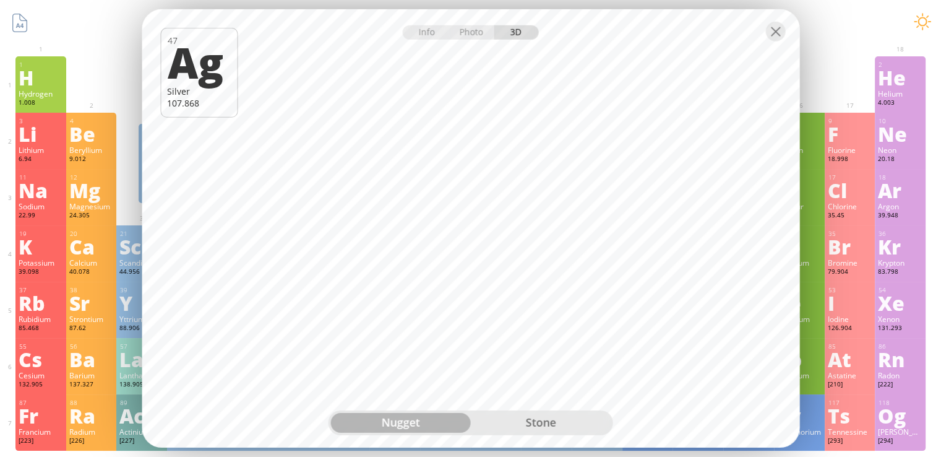
click at [441, 419] on div "nugget" at bounding box center [401, 423] width 140 height 20
click at [479, 419] on div "stone" at bounding box center [541, 423] width 140 height 20
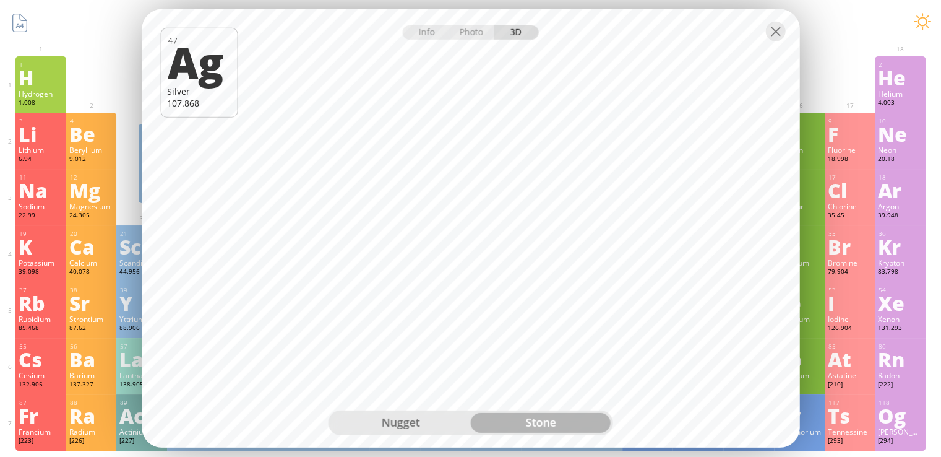
click at [423, 424] on div "nugget" at bounding box center [401, 423] width 140 height 20
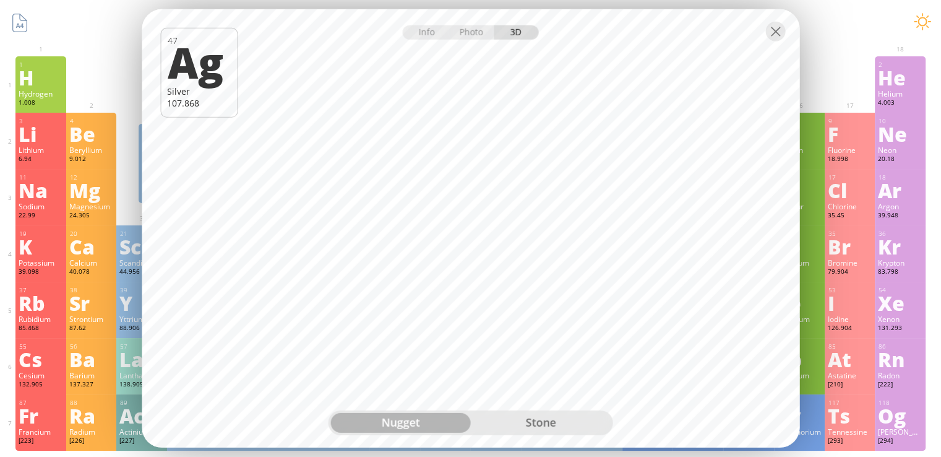
click at [540, 431] on div "stone" at bounding box center [541, 423] width 140 height 20
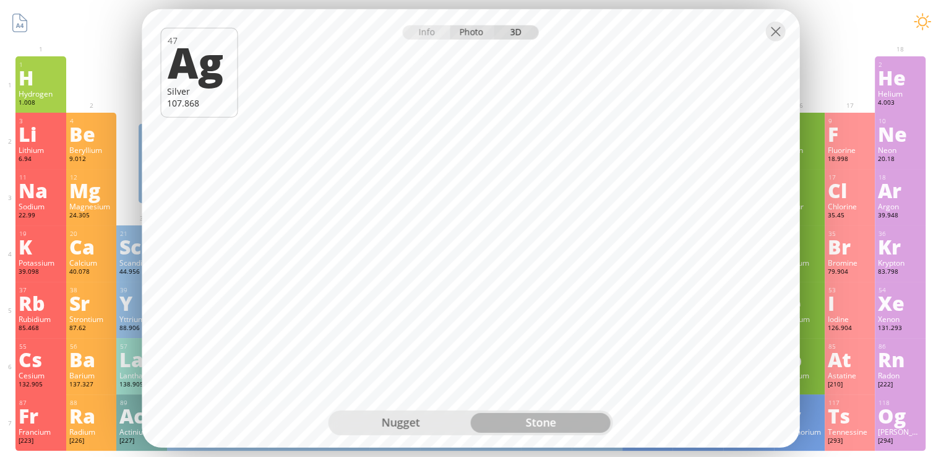
click at [478, 35] on div "Photo" at bounding box center [472, 32] width 45 height 14
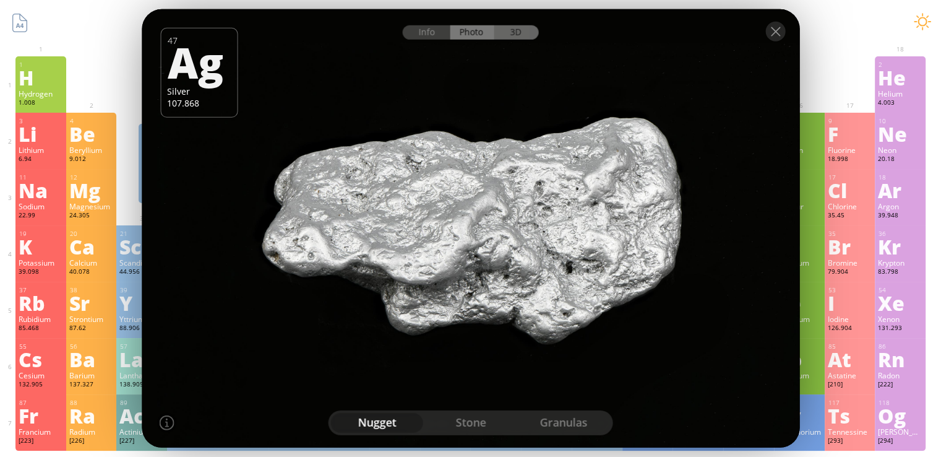
click at [515, 37] on div "3D" at bounding box center [516, 32] width 45 height 14
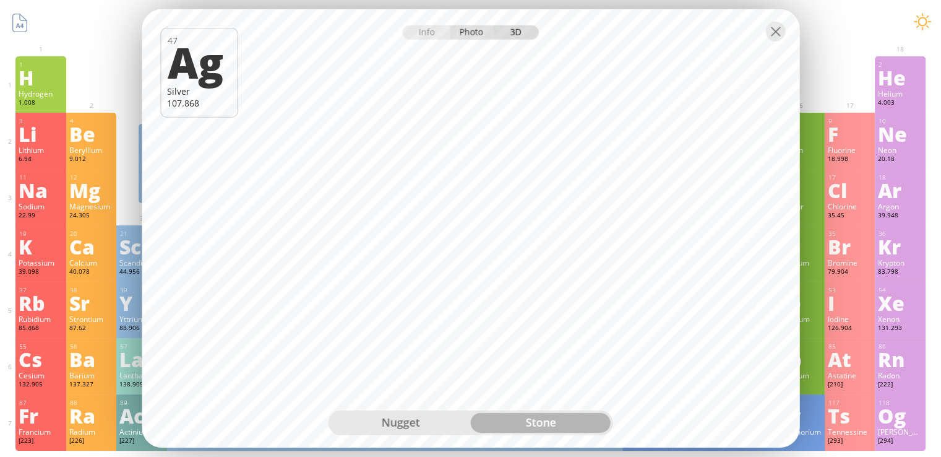
click at [485, 35] on div "Photo" at bounding box center [472, 32] width 45 height 14
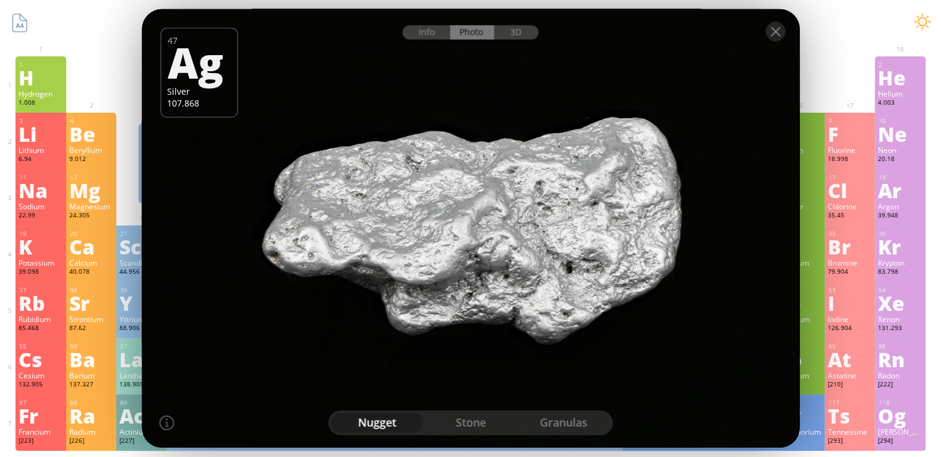
click at [482, 425] on div "stone" at bounding box center [470, 423] width 93 height 20
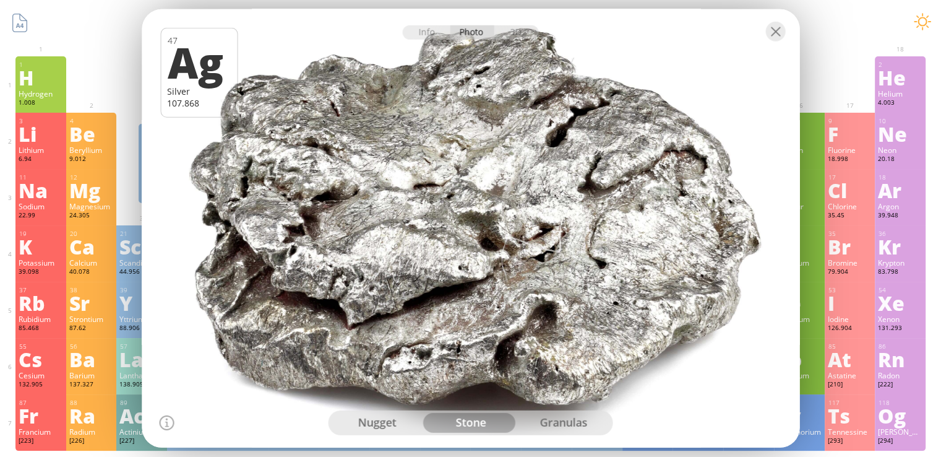
click at [567, 415] on div "granulas" at bounding box center [563, 423] width 93 height 20
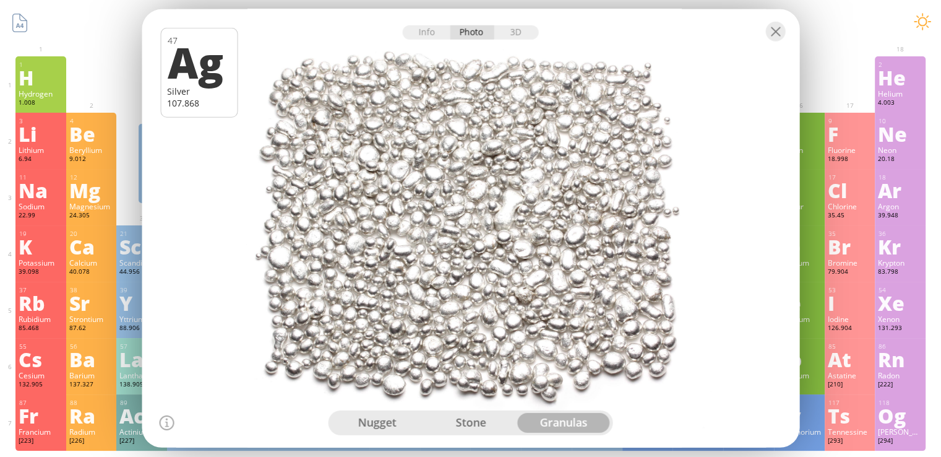
click at [467, 421] on div "stone" at bounding box center [470, 423] width 93 height 20
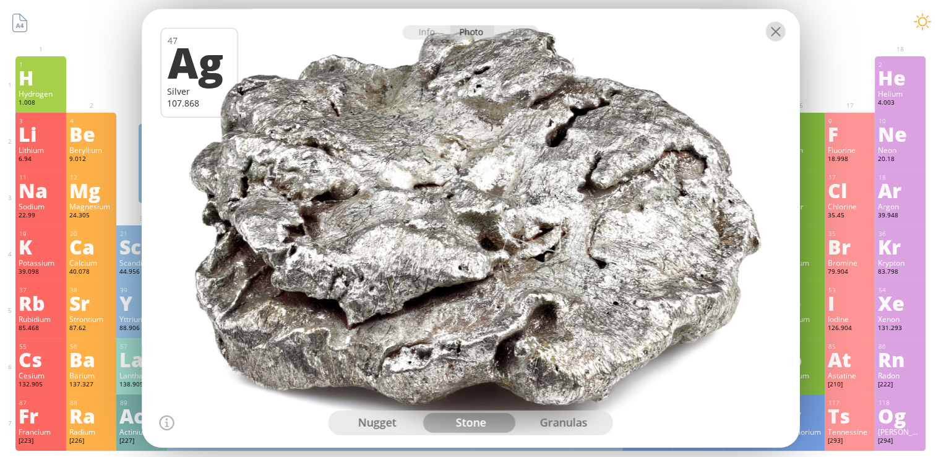
click at [775, 32] on div at bounding box center [776, 32] width 20 height 20
